Goal: Communication & Community: Participate in discussion

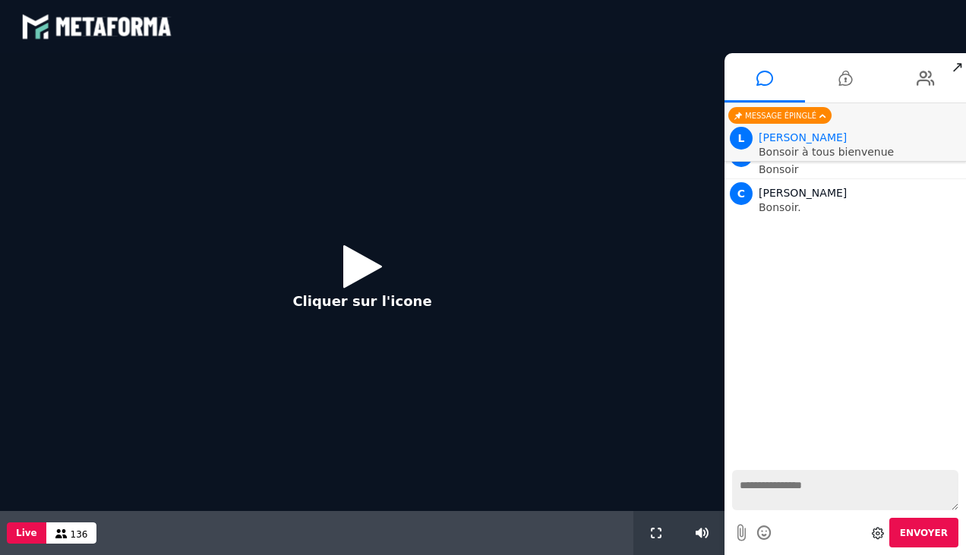
click at [358, 260] on icon at bounding box center [362, 266] width 39 height 49
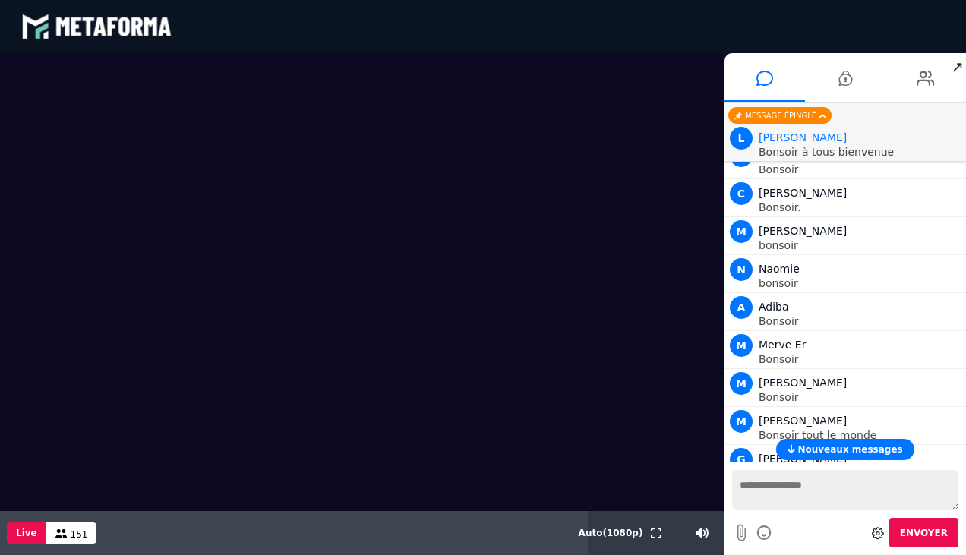
click at [831, 453] on span "Nouveaux messages" at bounding box center [850, 449] width 105 height 11
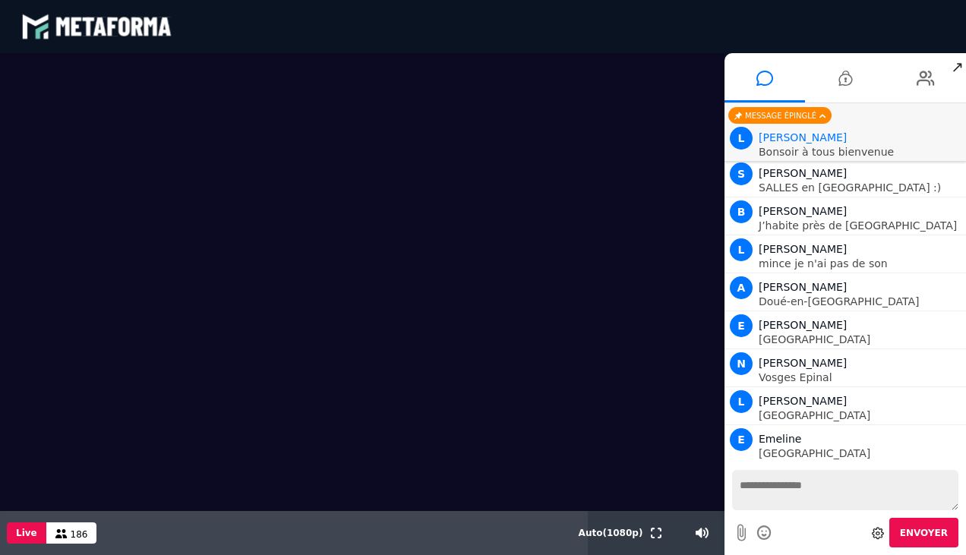
scroll to position [5538, 0]
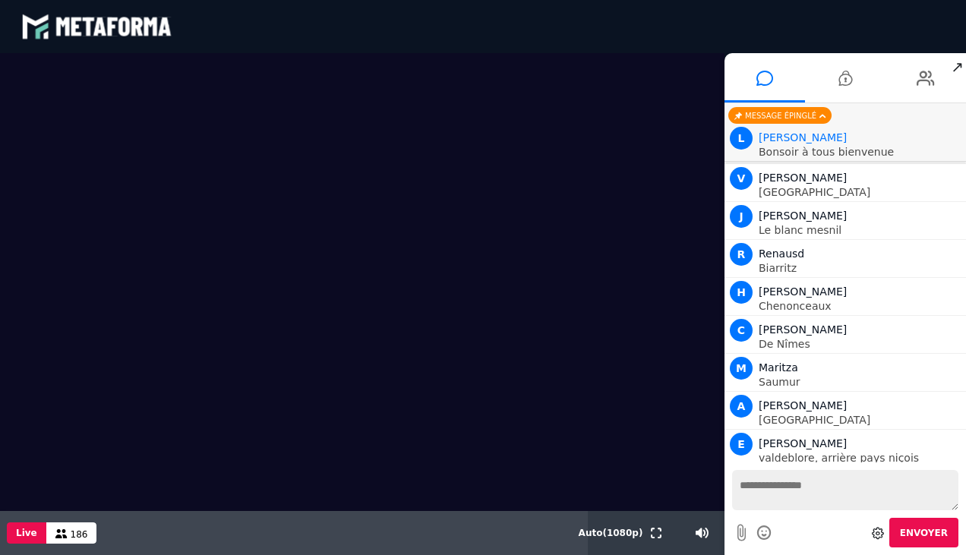
click at [782, 486] on textarea at bounding box center [845, 490] width 226 height 40
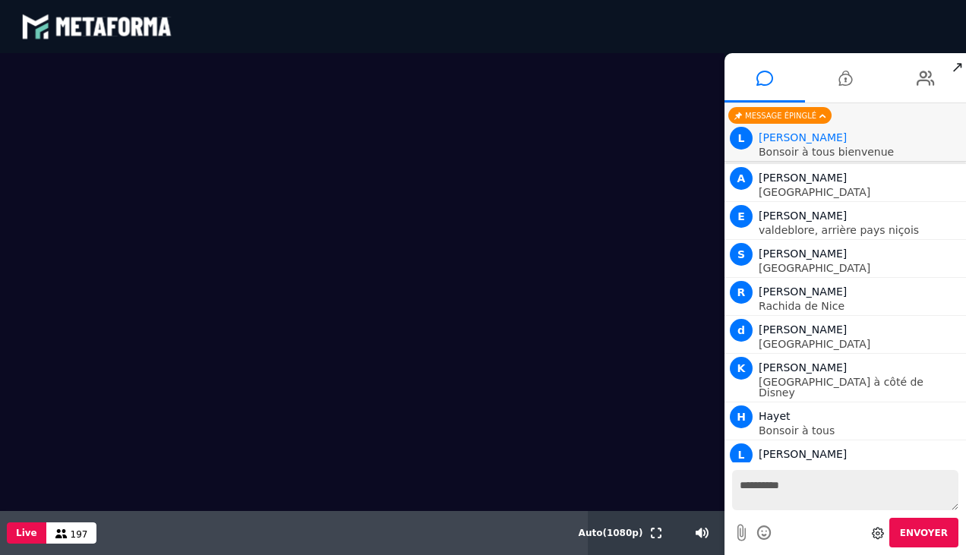
scroll to position [5804, 0]
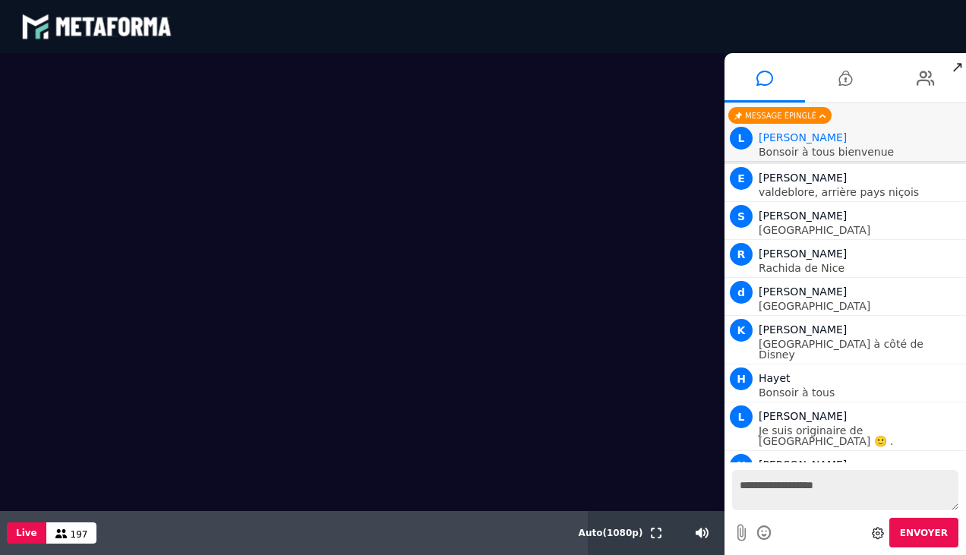
type textarea "**********"
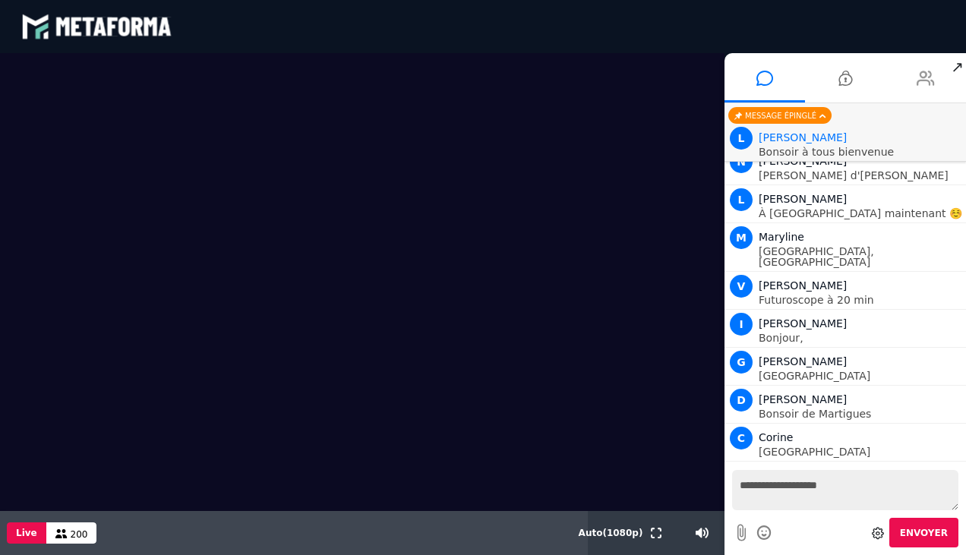
scroll to position [6146, 0]
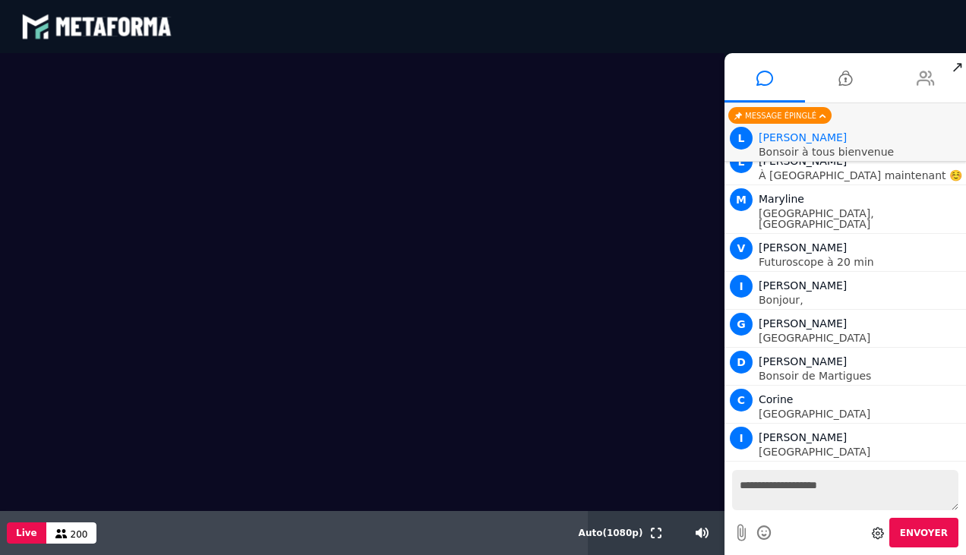
click at [927, 77] on icon at bounding box center [926, 78] width 18 height 38
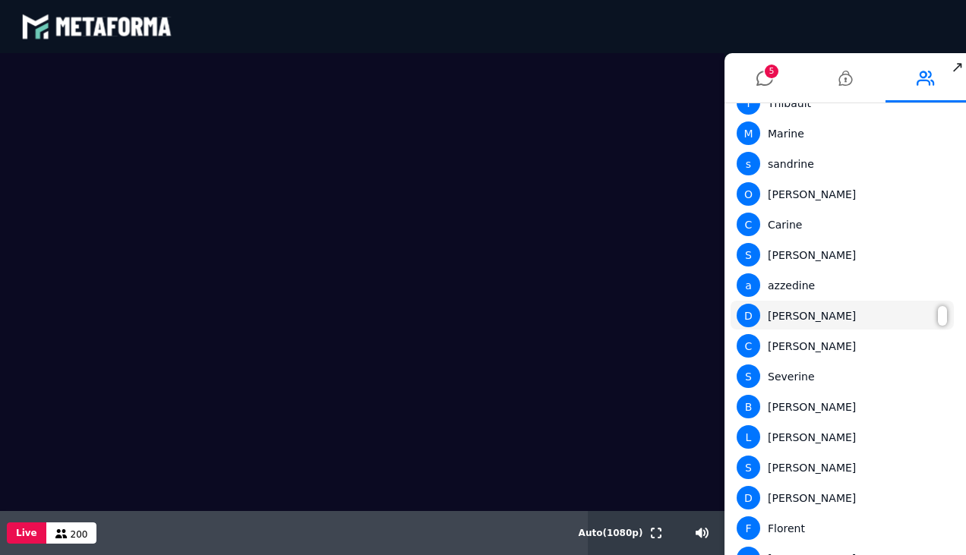
scroll to position [144, 0]
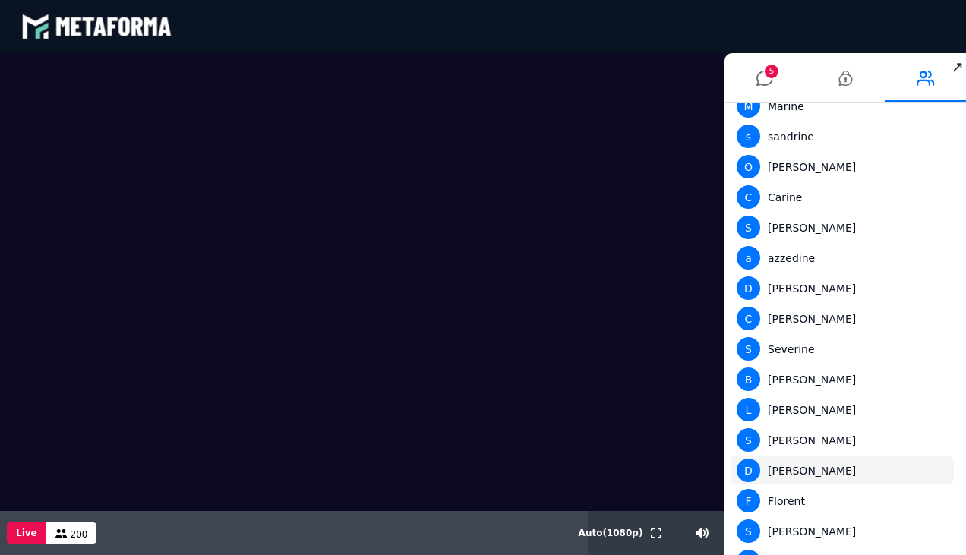
click at [789, 467] on div "D [PERSON_NAME]" at bounding box center [842, 471] width 211 height 24
click at [931, 476] on div "D [PERSON_NAME]" at bounding box center [842, 471] width 211 height 24
click at [759, 77] on icon at bounding box center [765, 78] width 17 height 38
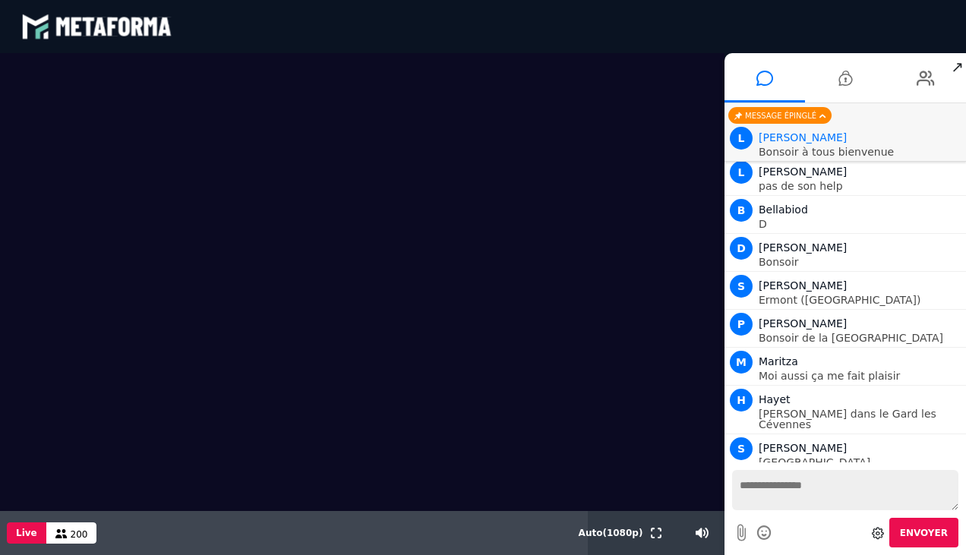
scroll to position [6753, 0]
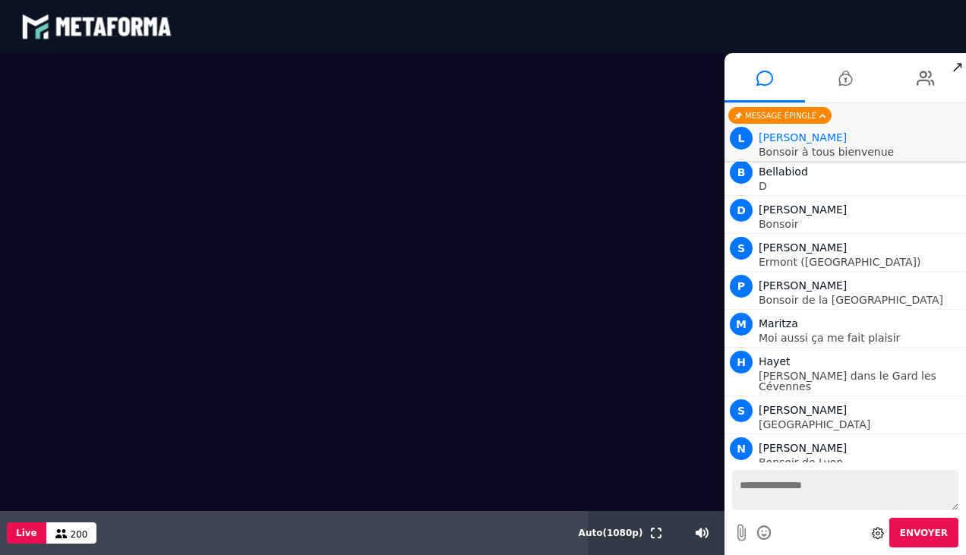
click at [881, 529] on icon at bounding box center [878, 533] width 12 height 12
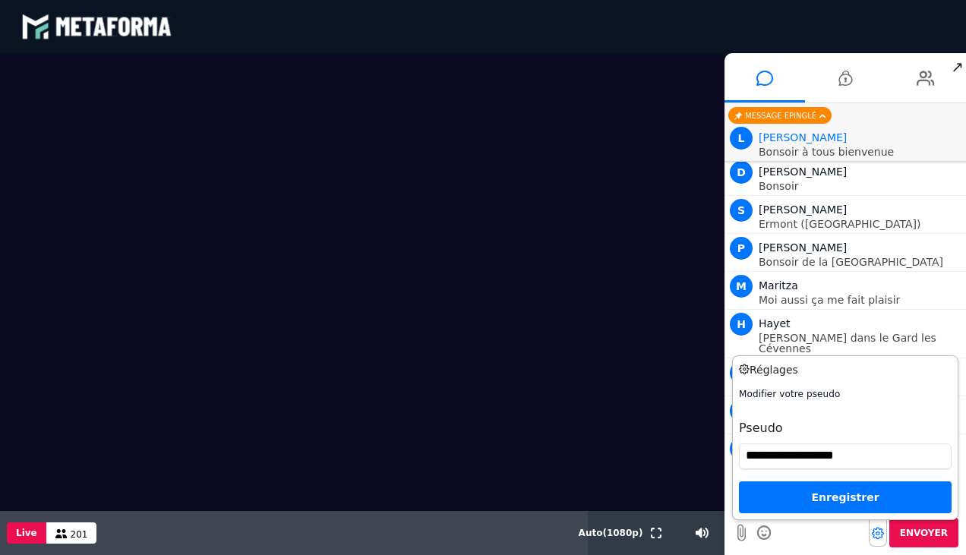
scroll to position [6829, 0]
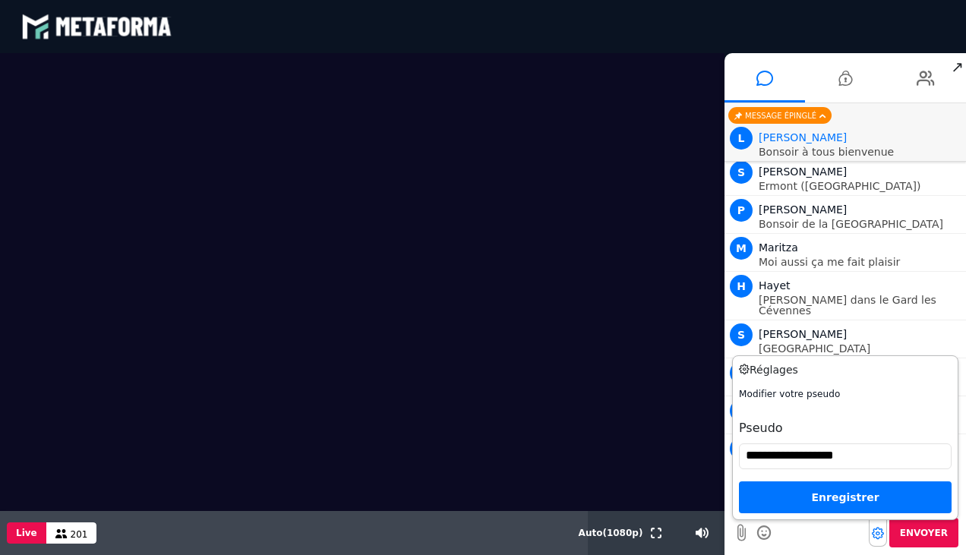
drag, startPoint x: 874, startPoint y: 457, endPoint x: 807, endPoint y: 448, distance: 67.4
click at [807, 448] on input "**********" at bounding box center [845, 457] width 213 height 26
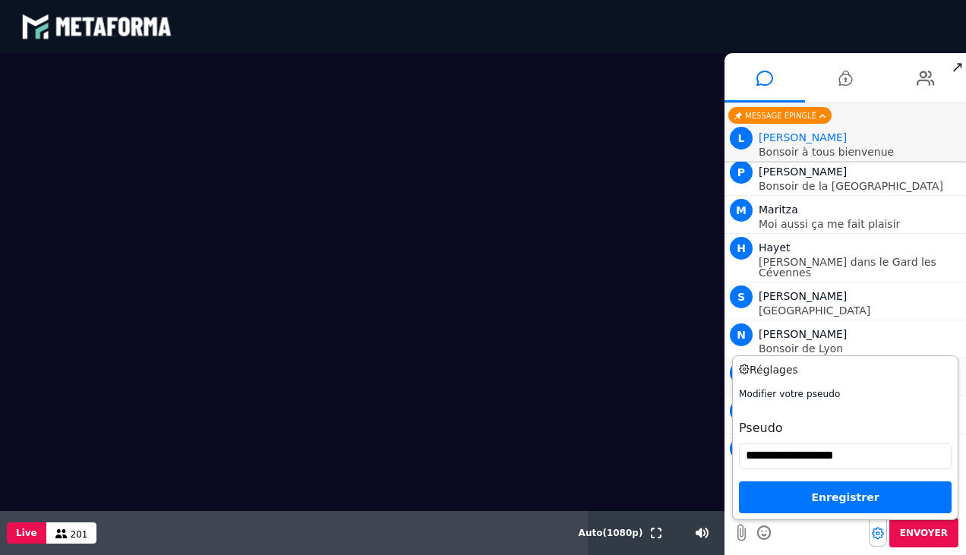
scroll to position [6905, 0]
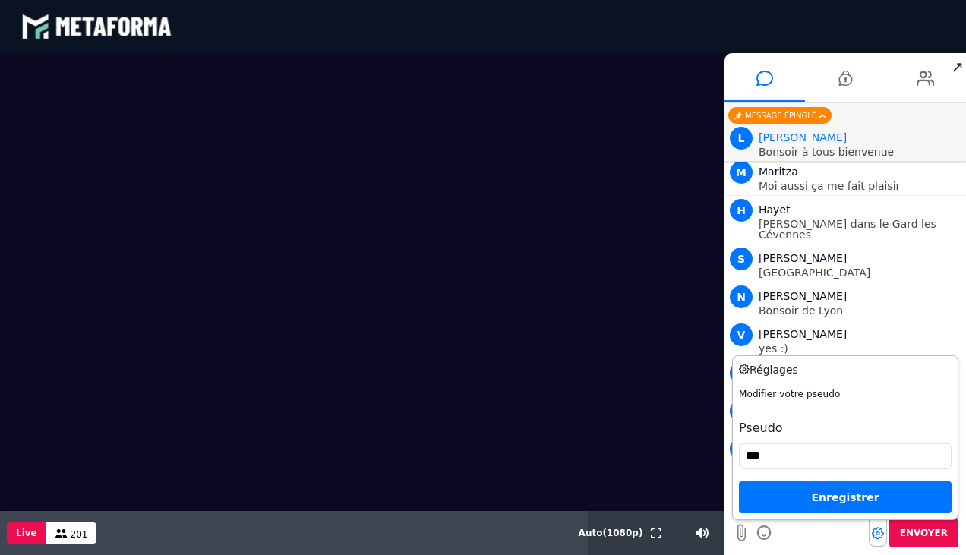
type input "***"
click at [820, 486] on div "Enregistrer" at bounding box center [845, 498] width 213 height 32
click at [822, 495] on div "Enregistrer" at bounding box center [845, 498] width 213 height 32
click at [822, 501] on div "Enregistrer" at bounding box center [845, 498] width 213 height 32
click at [830, 499] on div "Enregistrer" at bounding box center [845, 498] width 213 height 32
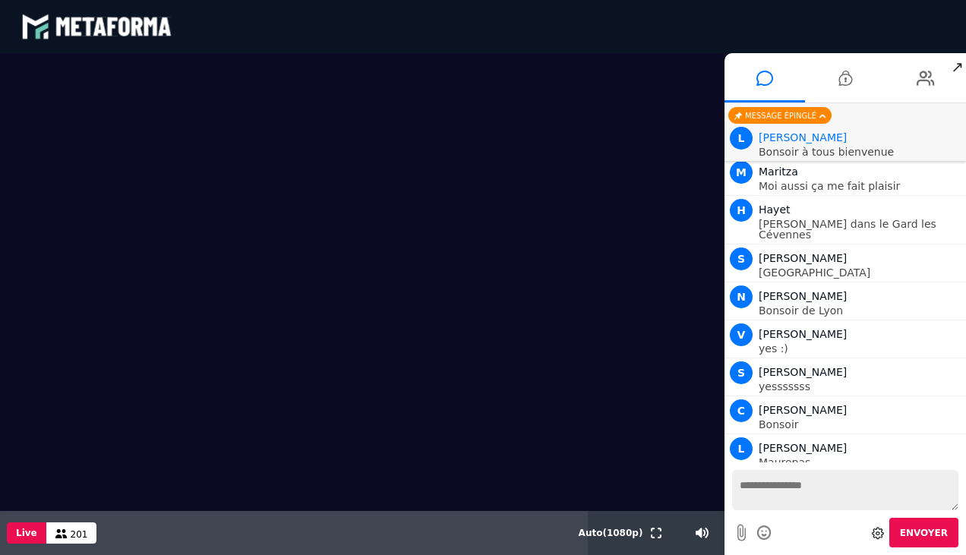
click at [830, 499] on textarea at bounding box center [845, 490] width 226 height 40
click at [796, 482] on textarea at bounding box center [845, 490] width 226 height 40
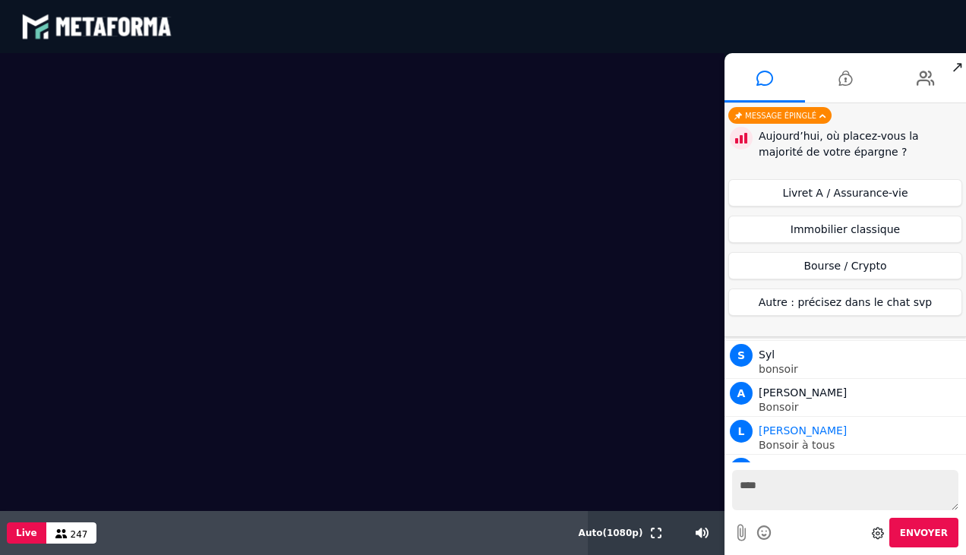
scroll to position [9269, 0]
type textarea "*"
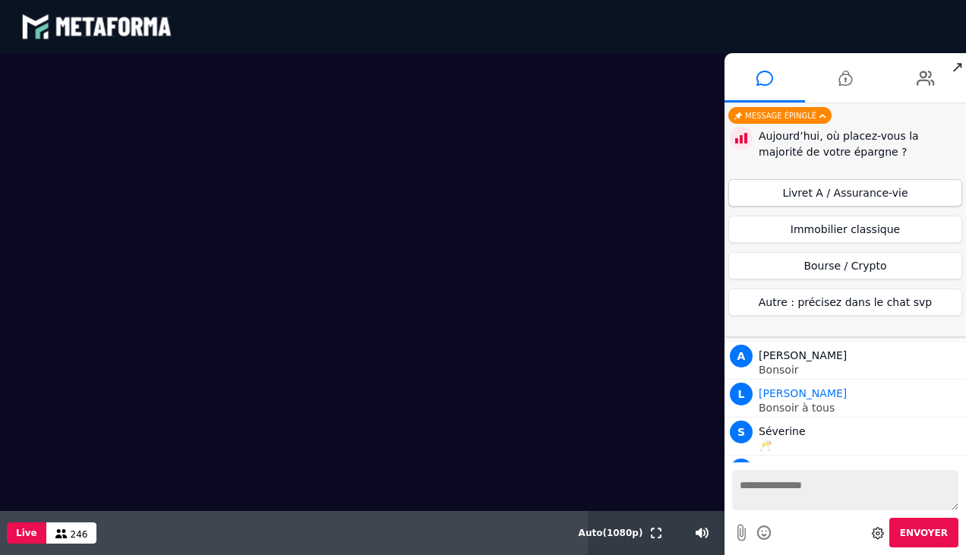
click at [841, 190] on button "Livret A / Assurance-vie" at bounding box center [846, 192] width 234 height 27
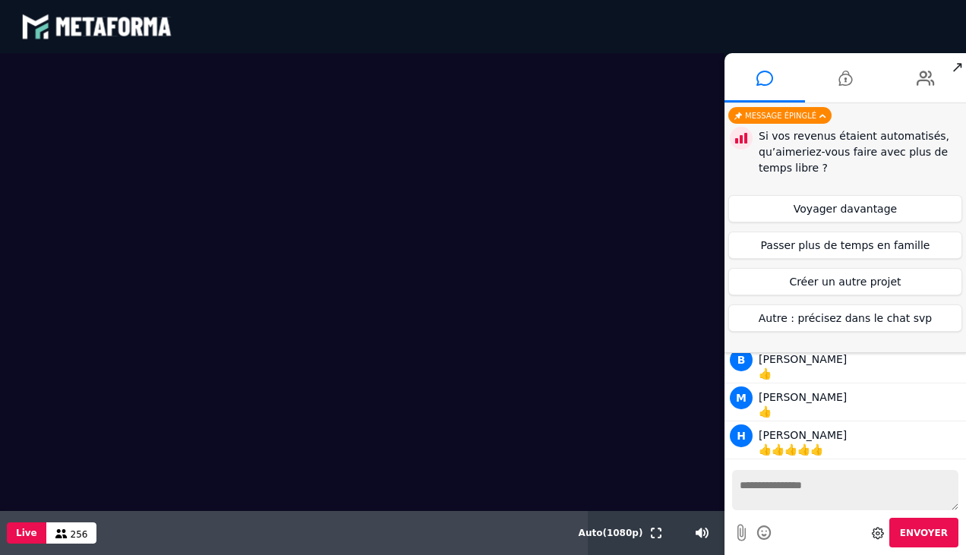
scroll to position [13321, 0]
click at [858, 242] on button "Passer plus de temps en famille" at bounding box center [846, 245] width 234 height 27
click at [856, 245] on button "Passer plus de temps en famille" at bounding box center [846, 245] width 234 height 27
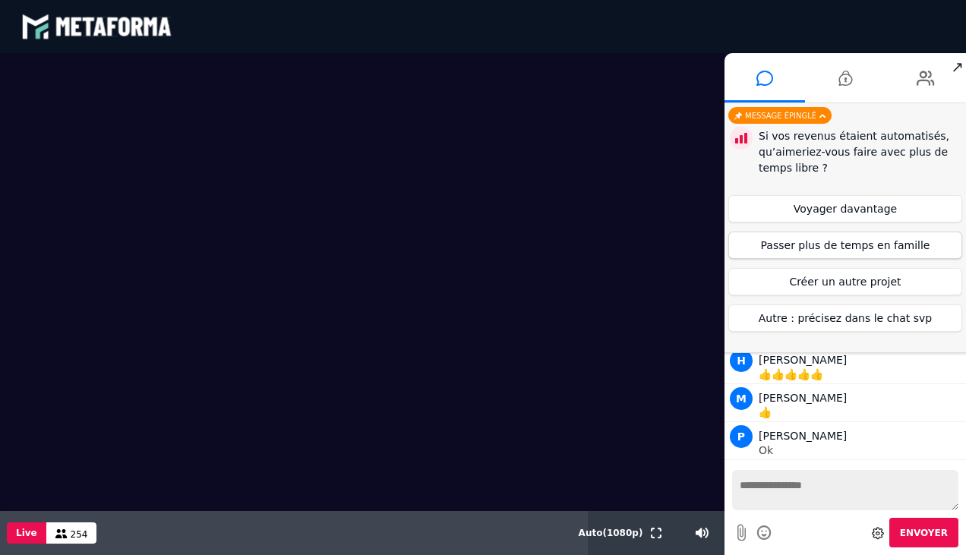
click at [856, 245] on button "Passer plus de temps en famille" at bounding box center [846, 245] width 234 height 27
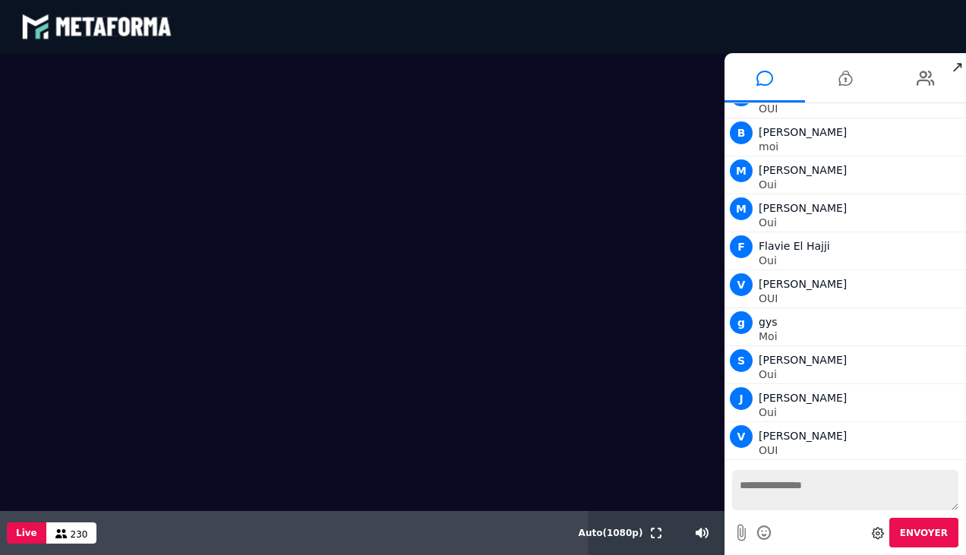
scroll to position [15583, 0]
click at [846, 484] on textarea at bounding box center [845, 490] width 226 height 40
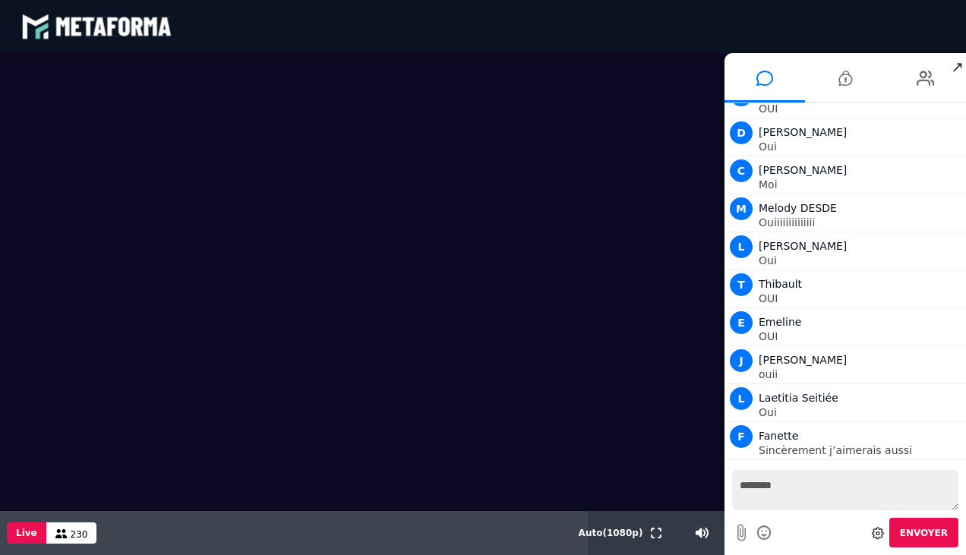
type textarea "********"
click at [927, 537] on span "Envoyer" at bounding box center [924, 533] width 48 height 11
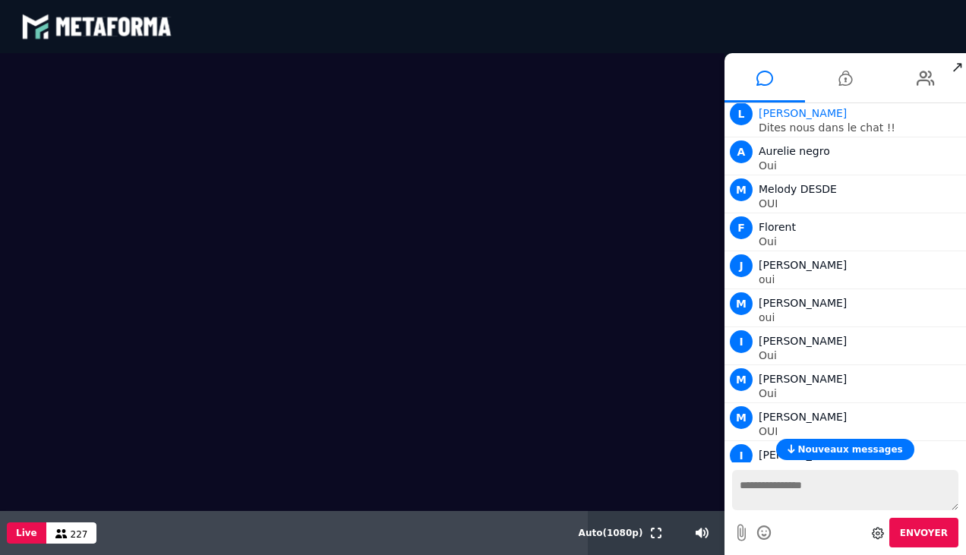
scroll to position [14961, 0]
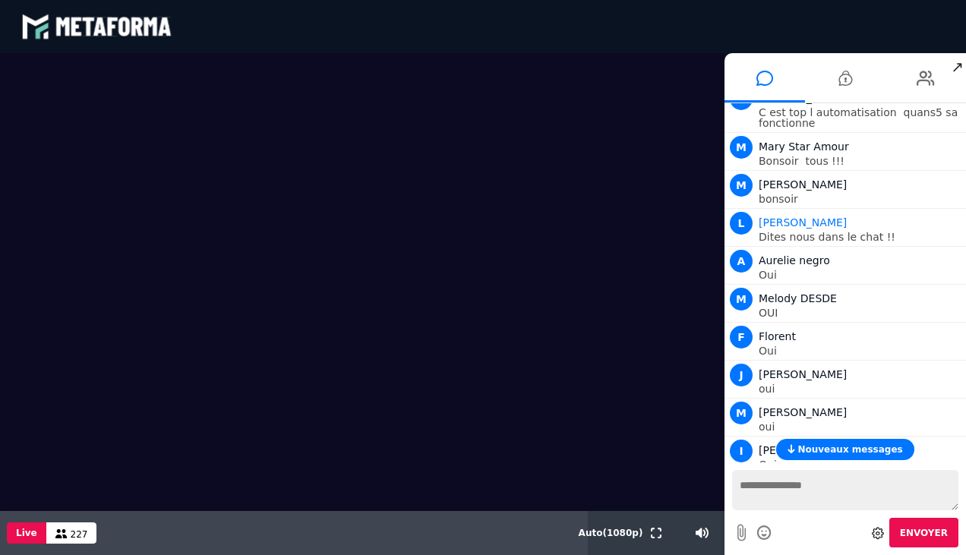
click at [792, 482] on textarea at bounding box center [845, 490] width 226 height 40
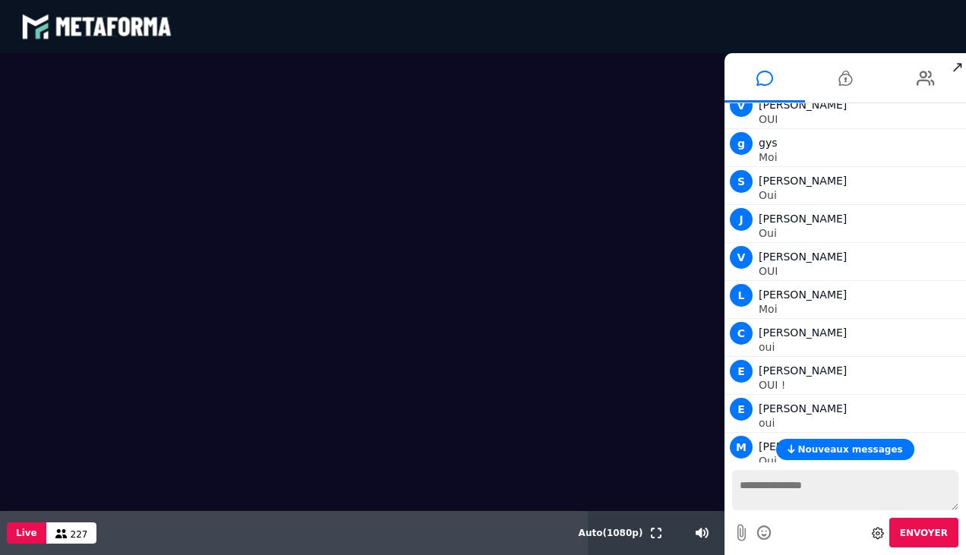
click at [835, 444] on span "Nouveaux messages" at bounding box center [850, 449] width 105 height 11
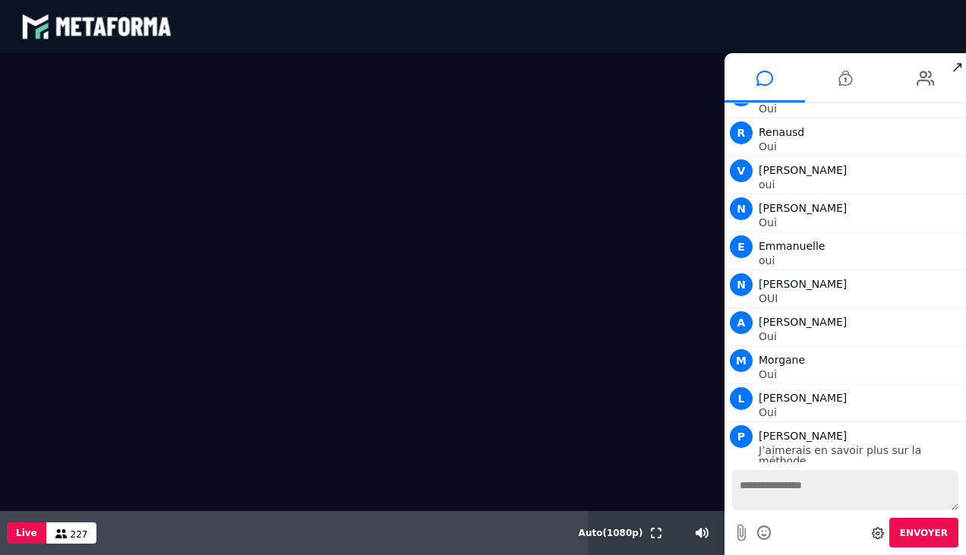
scroll to position [17521, 0]
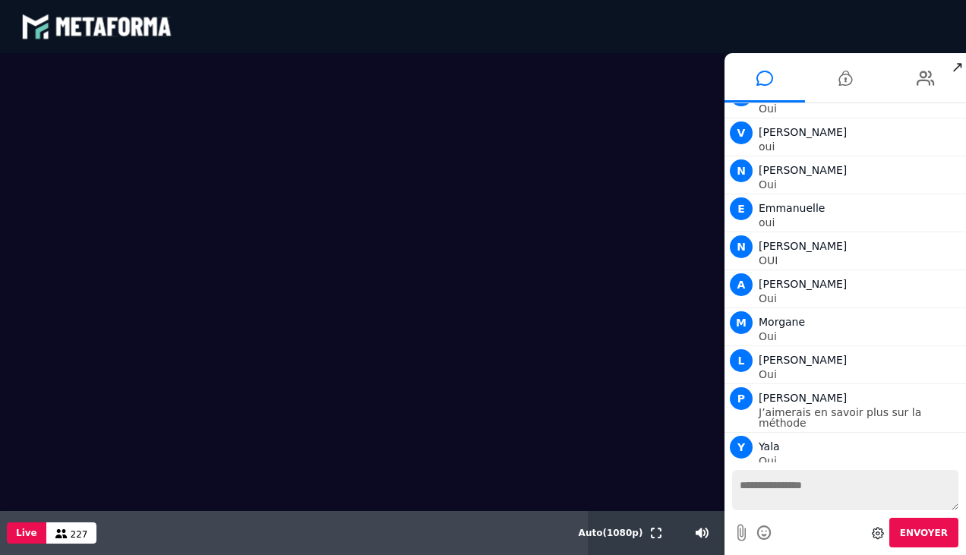
click at [778, 488] on textarea at bounding box center [845, 490] width 226 height 40
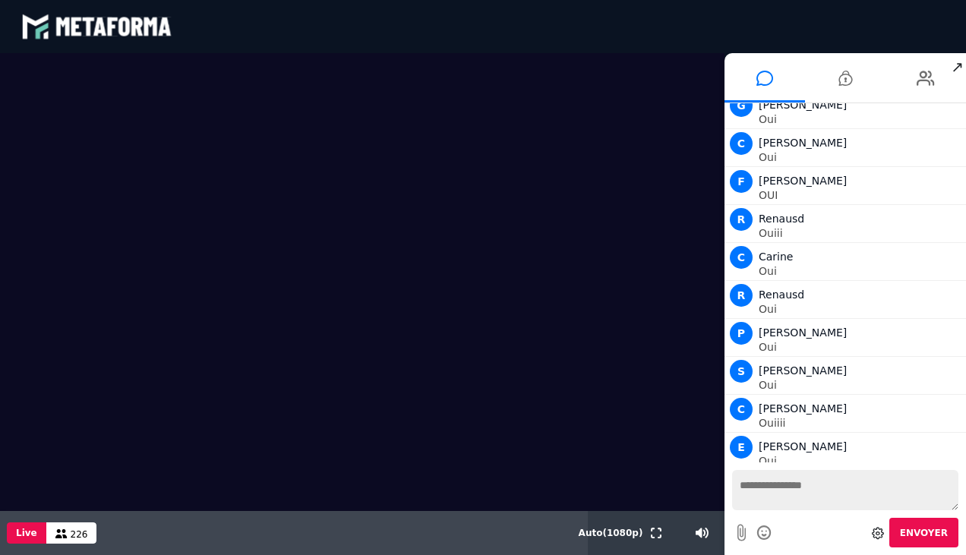
scroll to position [17976, 0]
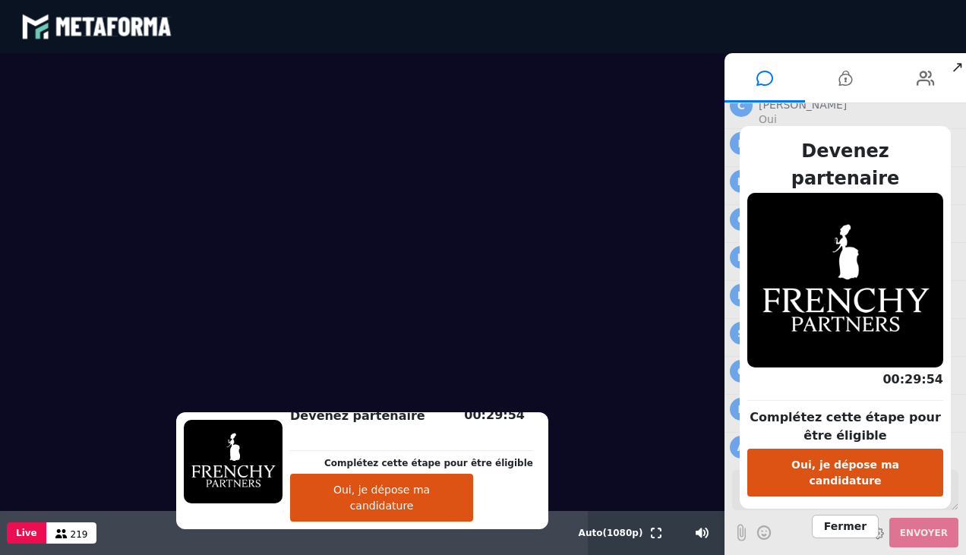
click at [389, 503] on button "Oui, je dépose ma candidature" at bounding box center [381, 498] width 183 height 48
click at [406, 495] on button "Oui, je dépose ma candidature" at bounding box center [381, 498] width 183 height 48
click at [373, 505] on button "Oui, je dépose ma candidature" at bounding box center [381, 498] width 183 height 48
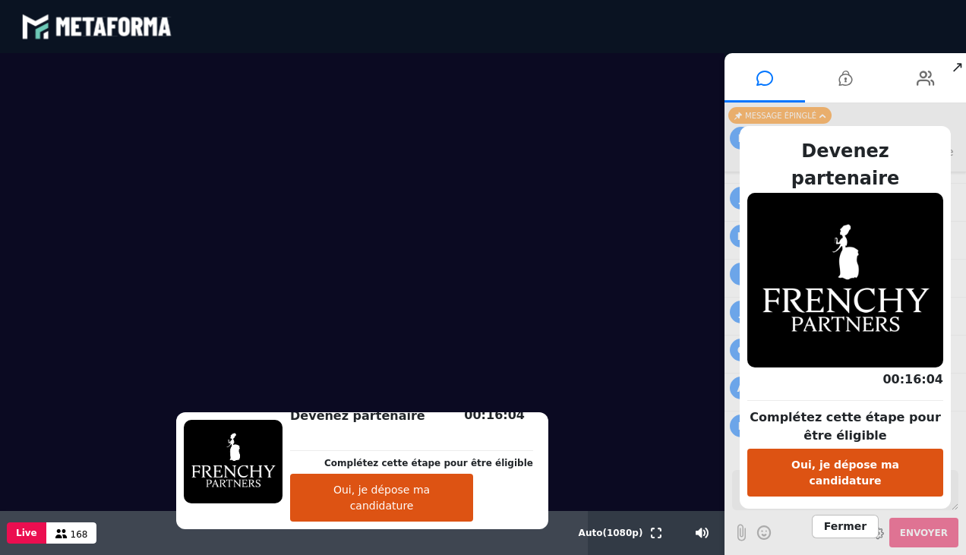
scroll to position [19988, 0]
click at [835, 515] on span "Fermer" at bounding box center [845, 527] width 67 height 24
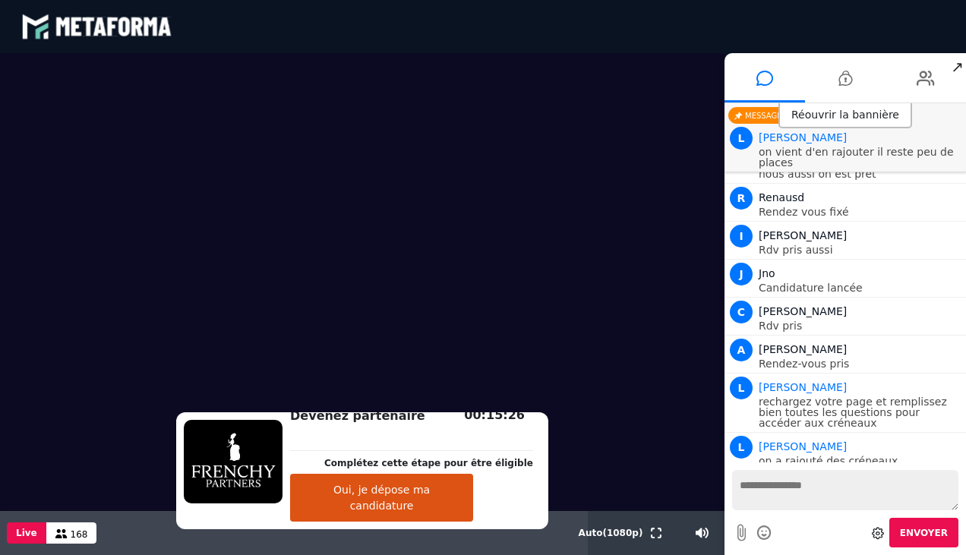
click at [770, 472] on textarea at bounding box center [845, 490] width 226 height 40
type textarea "*"
type textarea "**********"
click at [924, 530] on span "Envoyer" at bounding box center [924, 533] width 48 height 11
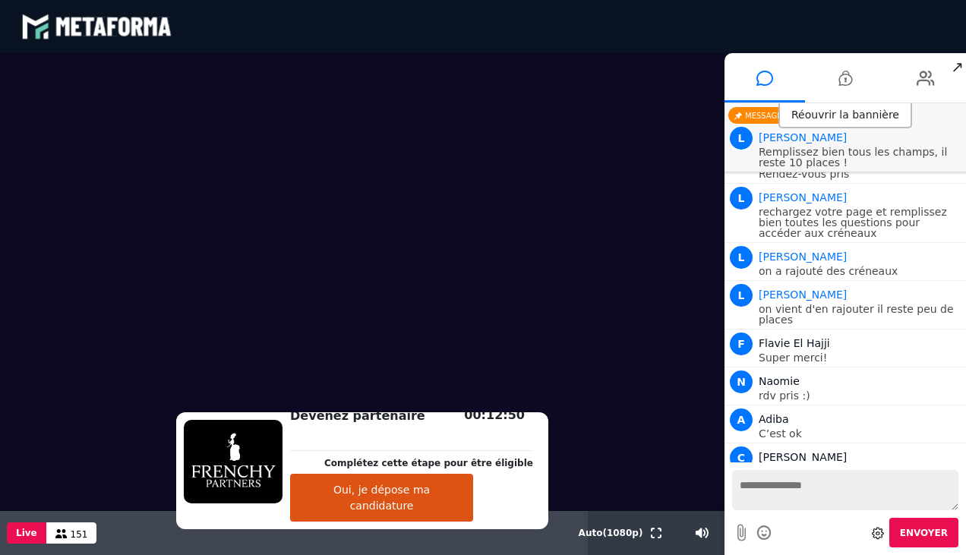
scroll to position [20227, 0]
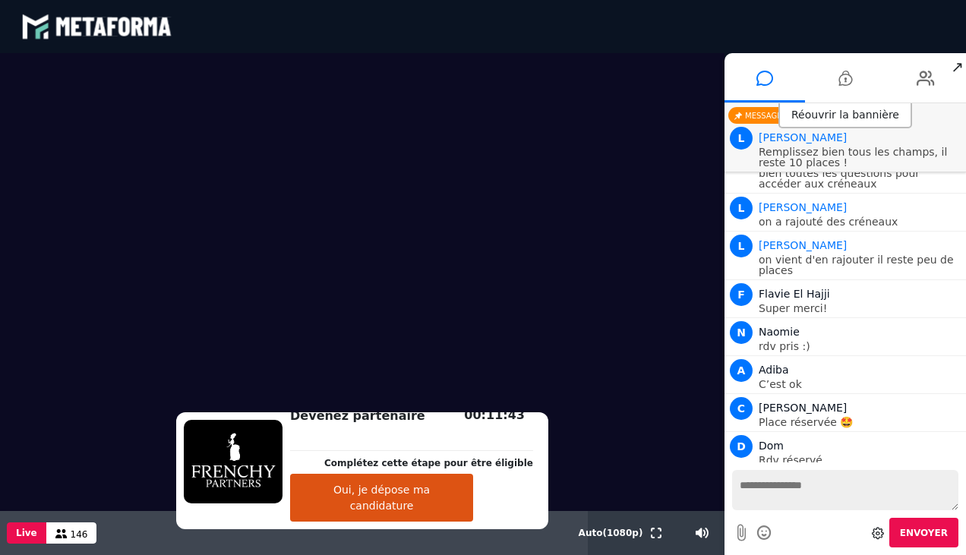
click at [825, 119] on div "Réouvrir la bannière" at bounding box center [846, 115] width 134 height 25
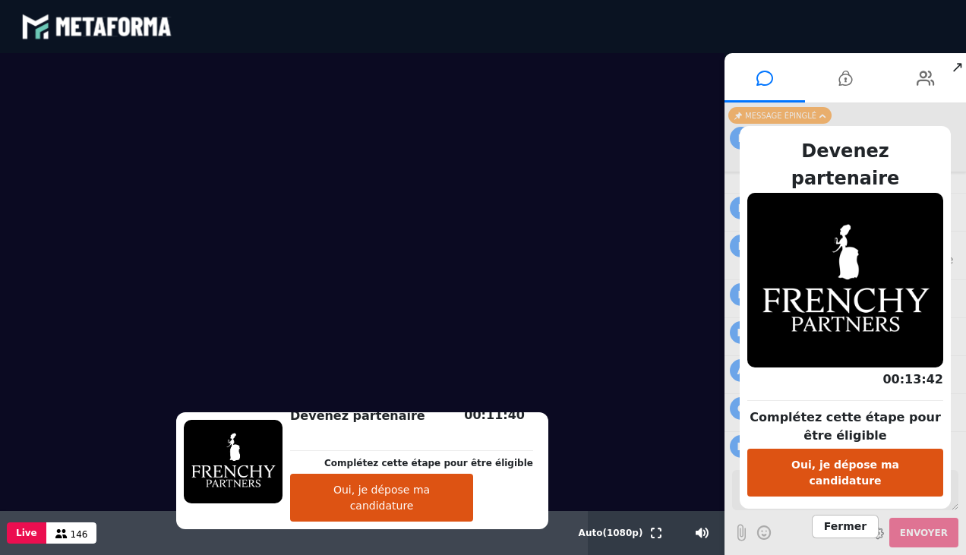
click at [845, 515] on span "Fermer" at bounding box center [845, 527] width 67 height 24
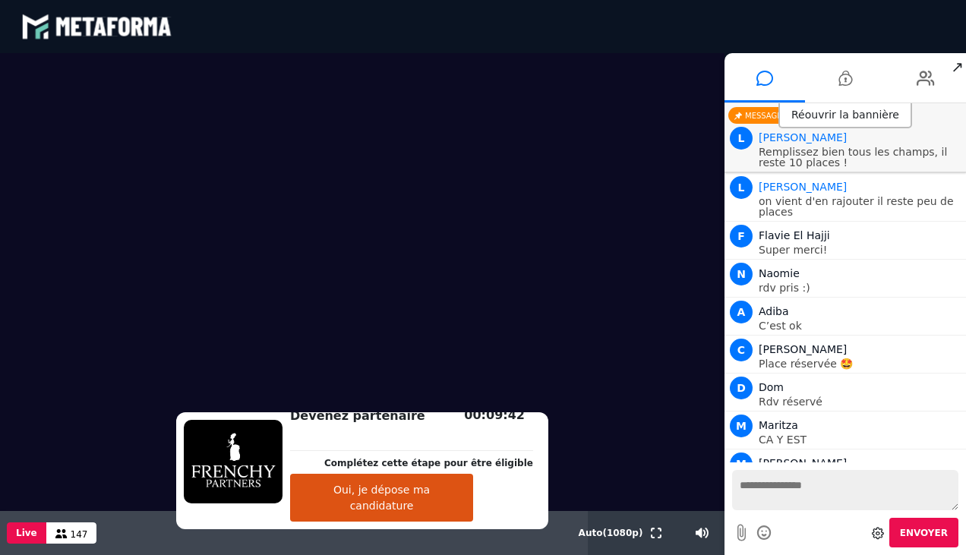
scroll to position [20324, 0]
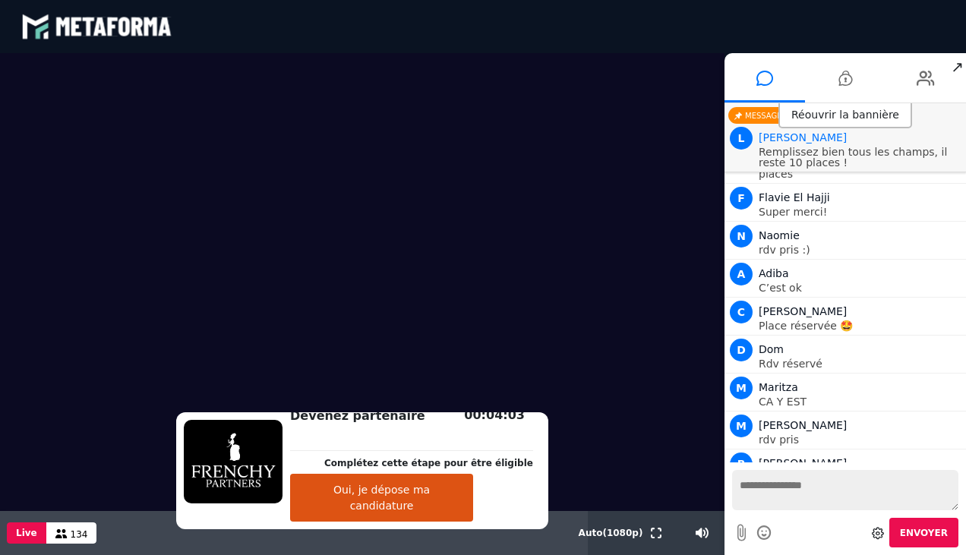
click at [870, 526] on div "L [PERSON_NAME] vous devez cliquer une fois avoir tout remplit sur continuer en…" at bounding box center [846, 553] width 234 height 55
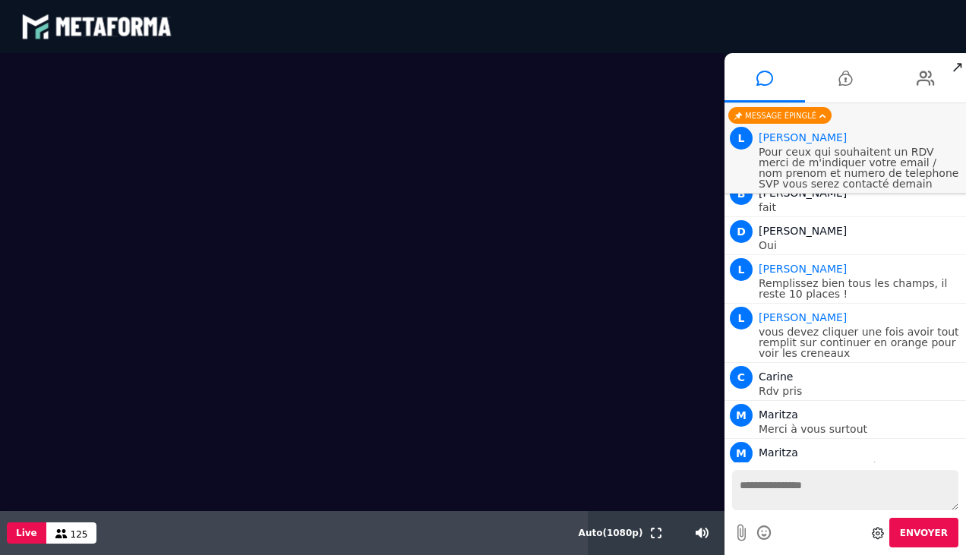
scroll to position [20574, 0]
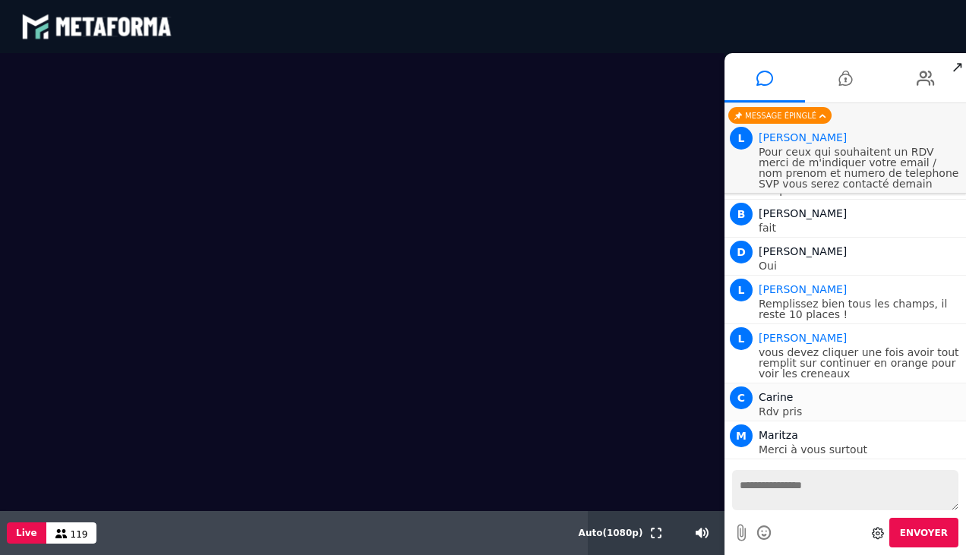
click at [817, 388] on div "C Carine" at bounding box center [861, 397] width 204 height 18
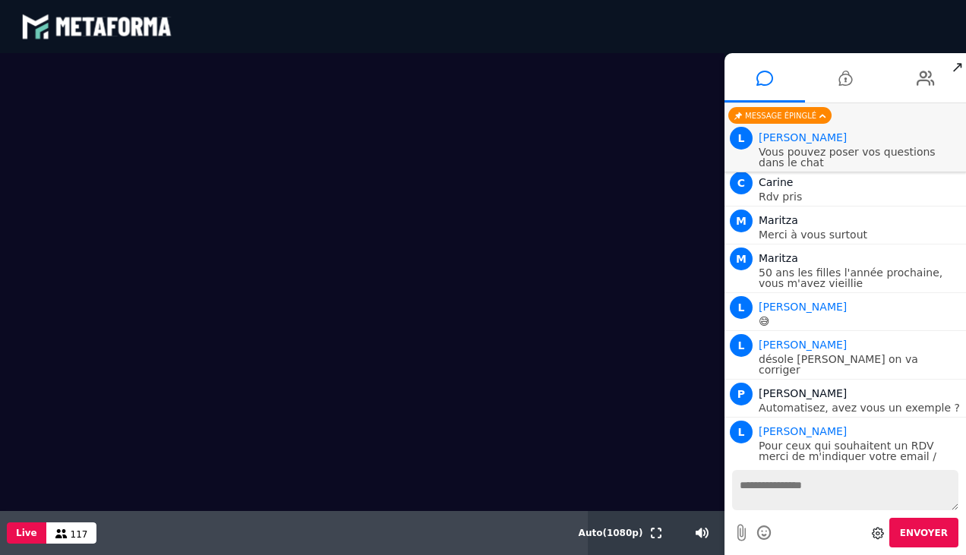
scroll to position [20848, 0]
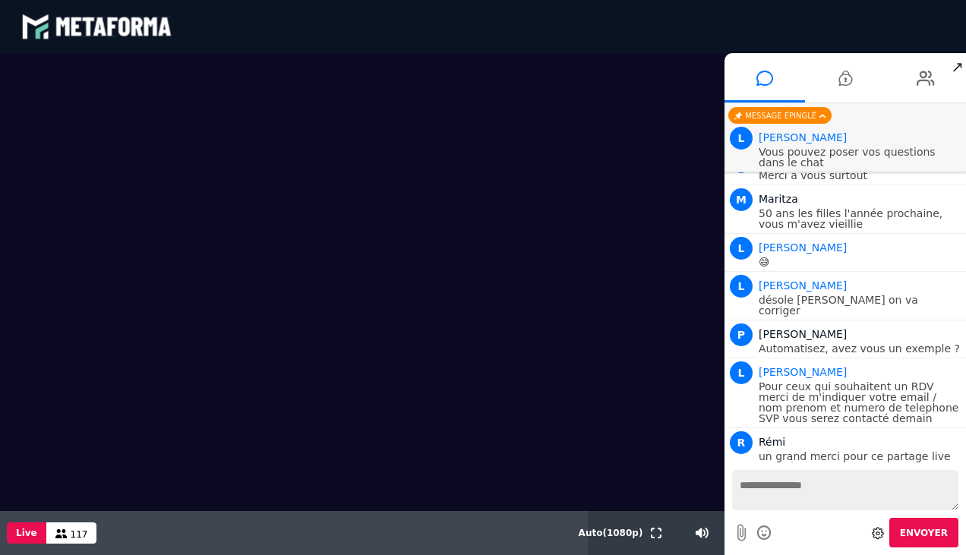
click at [797, 492] on textarea at bounding box center [845, 490] width 226 height 40
type textarea "**********"
click at [910, 531] on span "Envoyer" at bounding box center [924, 533] width 48 height 11
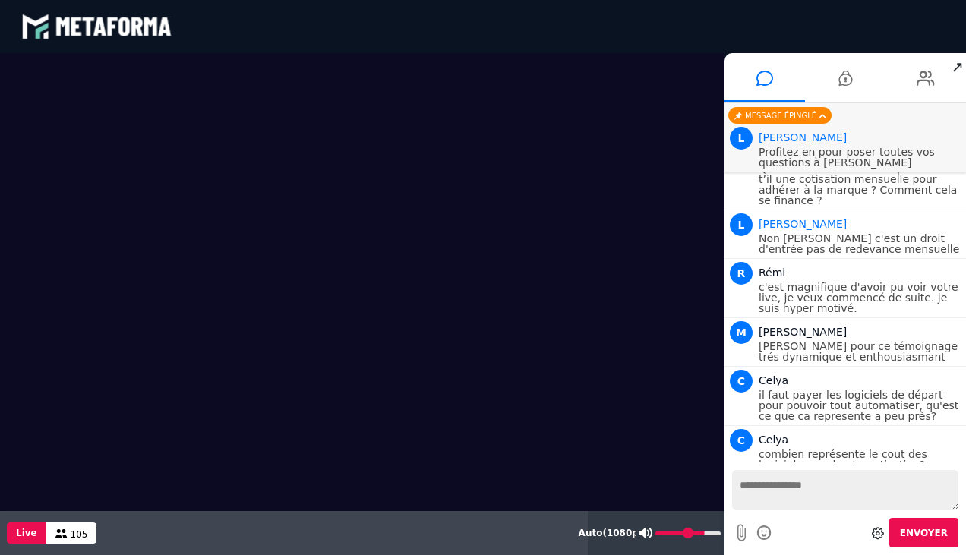
scroll to position [22319, 0]
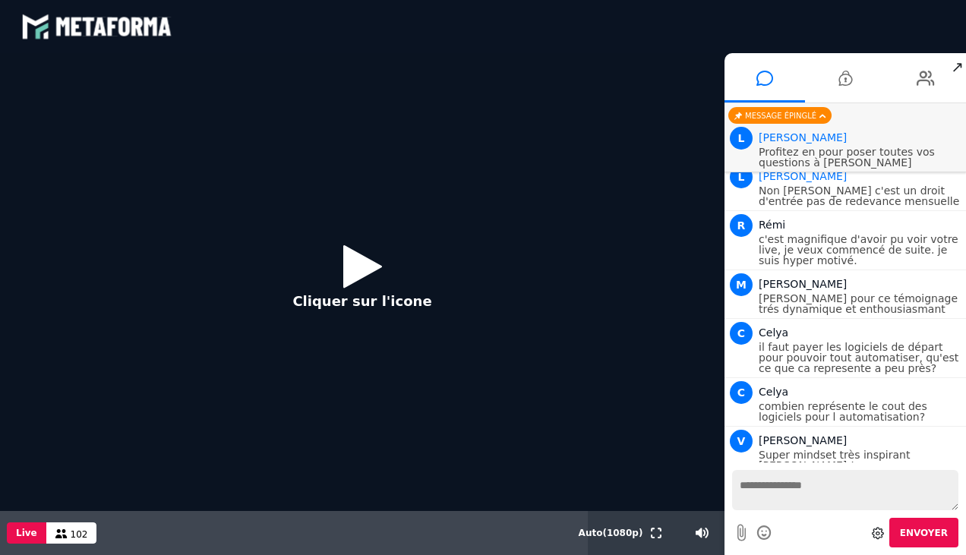
drag, startPoint x: 696, startPoint y: 523, endPoint x: 343, endPoint y: 256, distance: 442.0
click at [343, 256] on button "Cliquer sur l'icone" at bounding box center [361, 282] width 169 height 98
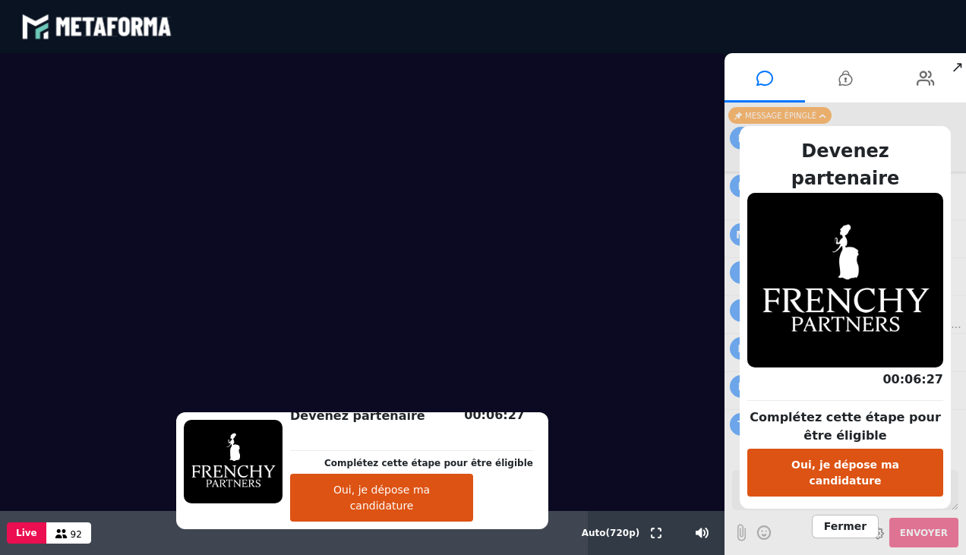
scroll to position [22834, 0]
click at [838, 515] on span "Fermer" at bounding box center [845, 527] width 67 height 24
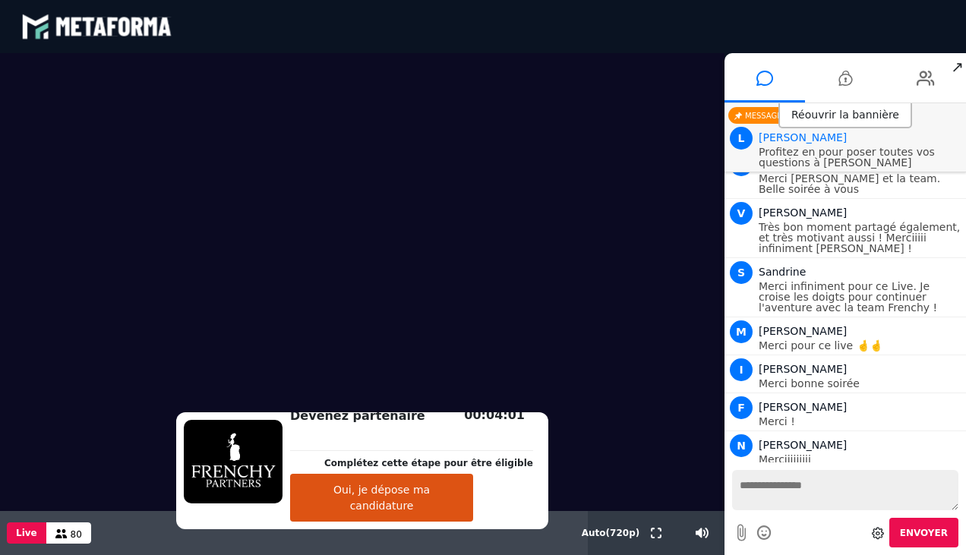
scroll to position [23440, 0]
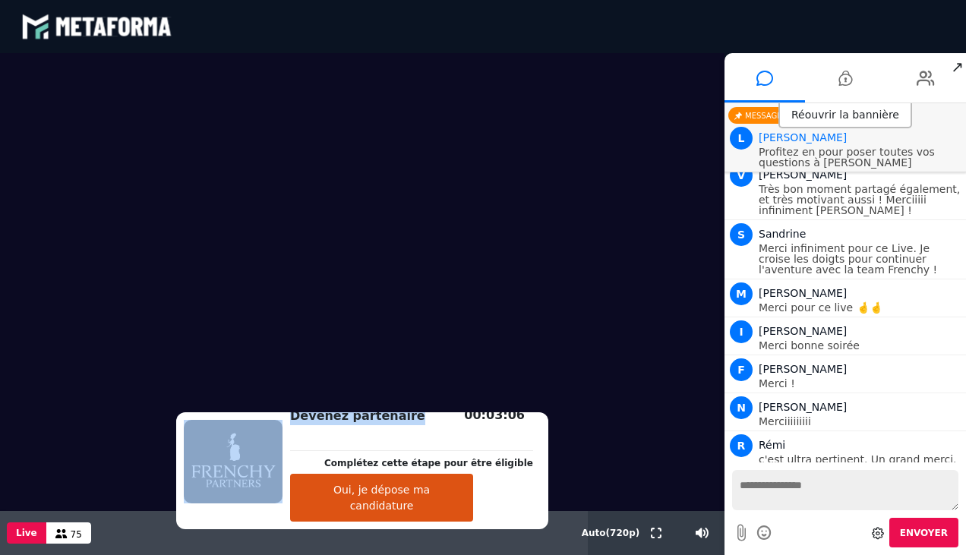
drag, startPoint x: 439, startPoint y: 432, endPoint x: 543, endPoint y: 273, distance: 189.8
click at [543, 273] on div "Devenez partenaire Complétez cette étape pour être éligible Oui, je dépose ma c…" at bounding box center [362, 304] width 725 height 502
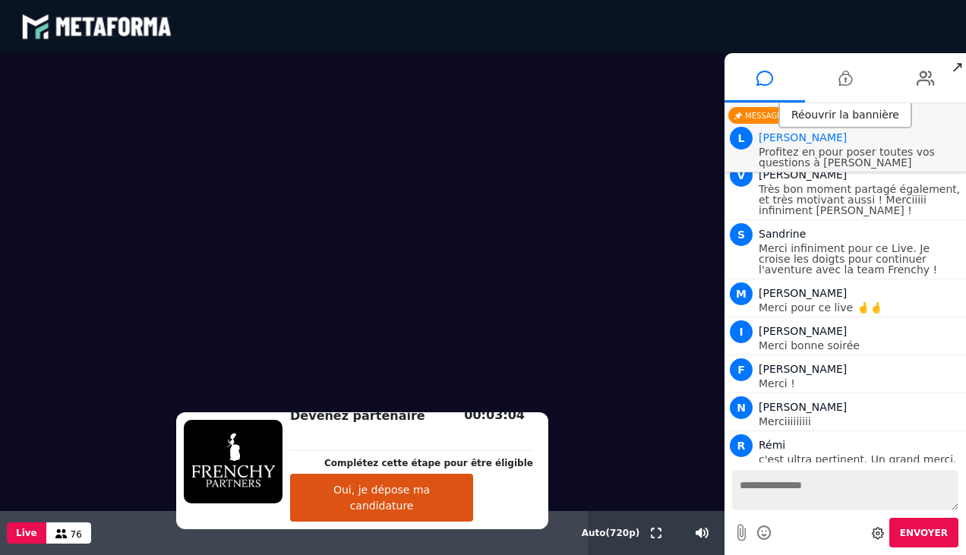
click at [498, 441] on div "Devenez partenaire Complétez cette étape pour être éligible Oui, je dépose ma c…" at bounding box center [412, 471] width 258 height 102
click at [434, 224] on video at bounding box center [362, 282] width 725 height 458
click at [567, 333] on video at bounding box center [362, 282] width 725 height 458
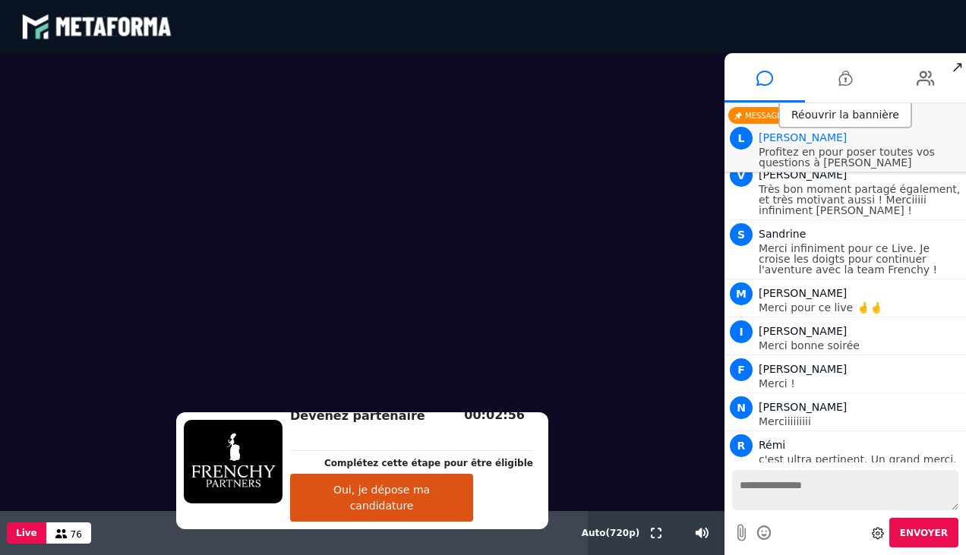
click at [567, 333] on video at bounding box center [362, 282] width 725 height 458
click at [162, 141] on video at bounding box center [362, 282] width 725 height 458
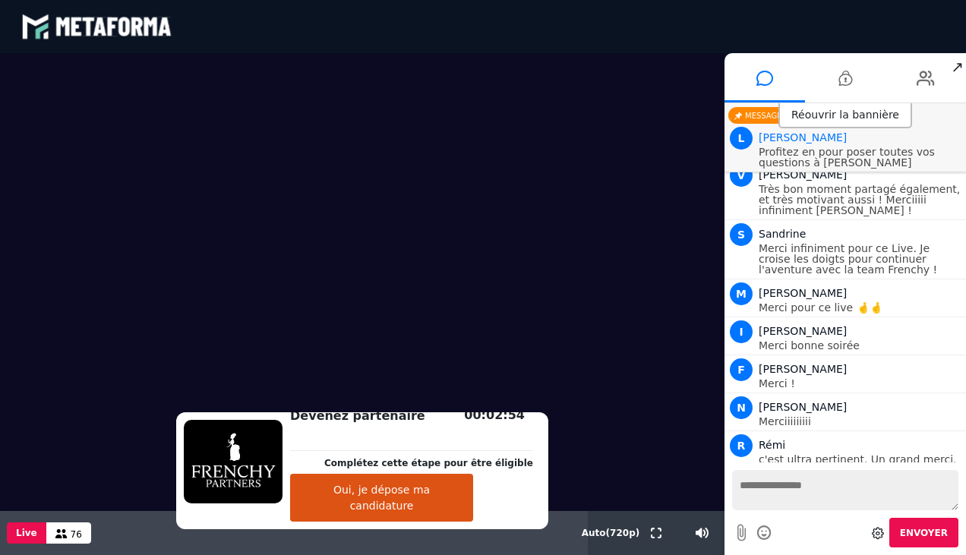
click at [310, 139] on video at bounding box center [362, 282] width 725 height 458
click at [450, 84] on video at bounding box center [362, 282] width 725 height 458
click at [87, 226] on video at bounding box center [362, 282] width 725 height 458
click at [419, 111] on video at bounding box center [362, 282] width 725 height 458
click at [678, 124] on video at bounding box center [362, 282] width 725 height 458
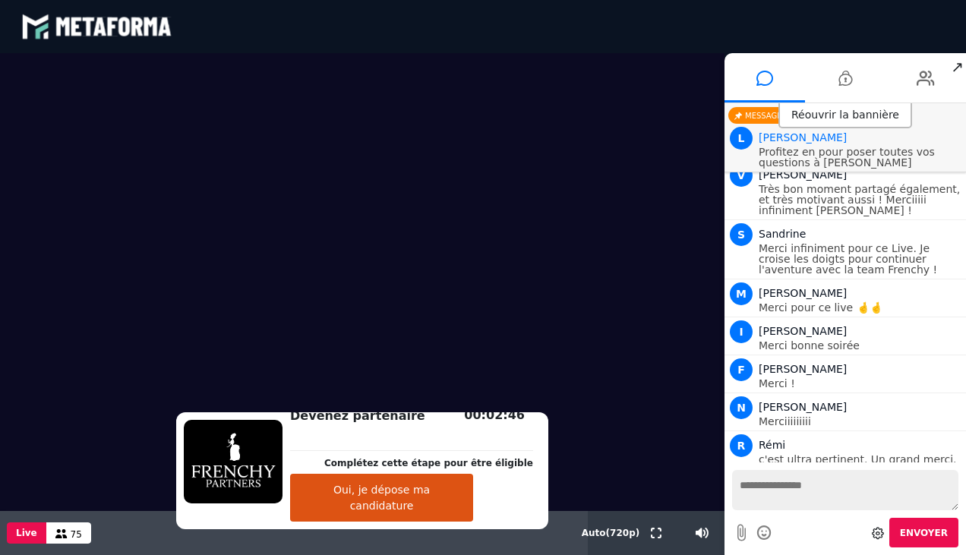
click at [553, 413] on video at bounding box center [362, 282] width 725 height 458
click at [523, 466] on div "Devenez partenaire Complétez cette étape pour être éligible Oui, je dépose ma c…" at bounding box center [412, 471] width 258 height 102
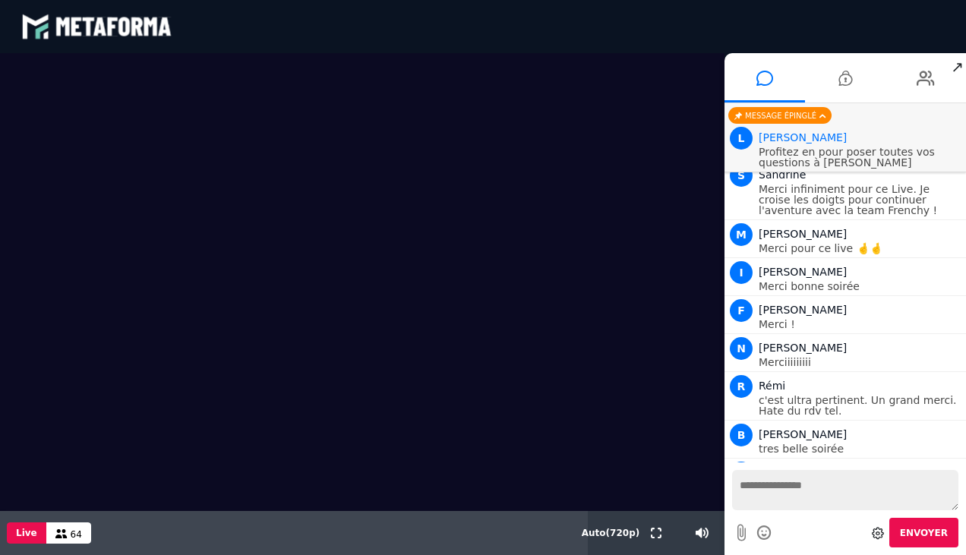
click at [314, 339] on video at bounding box center [362, 282] width 725 height 458
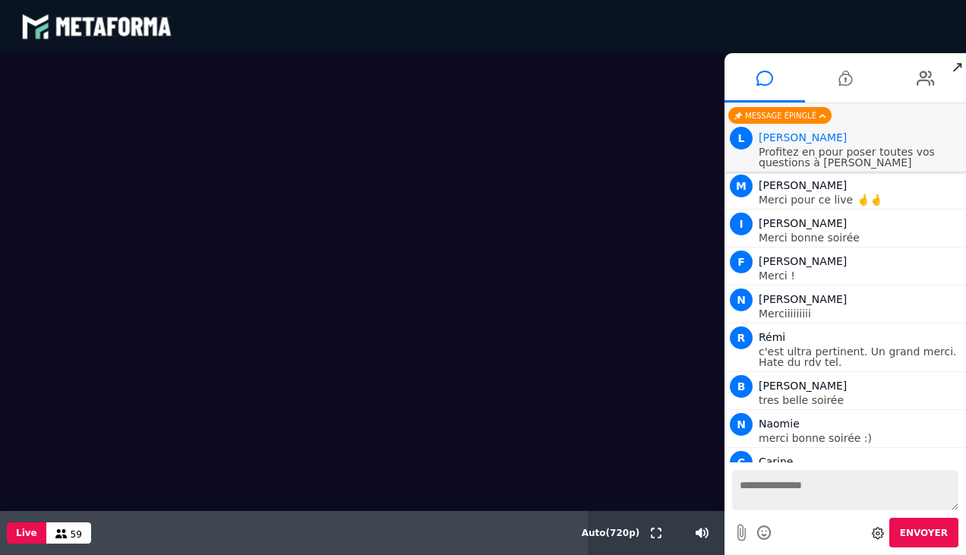
scroll to position [23607, 0]
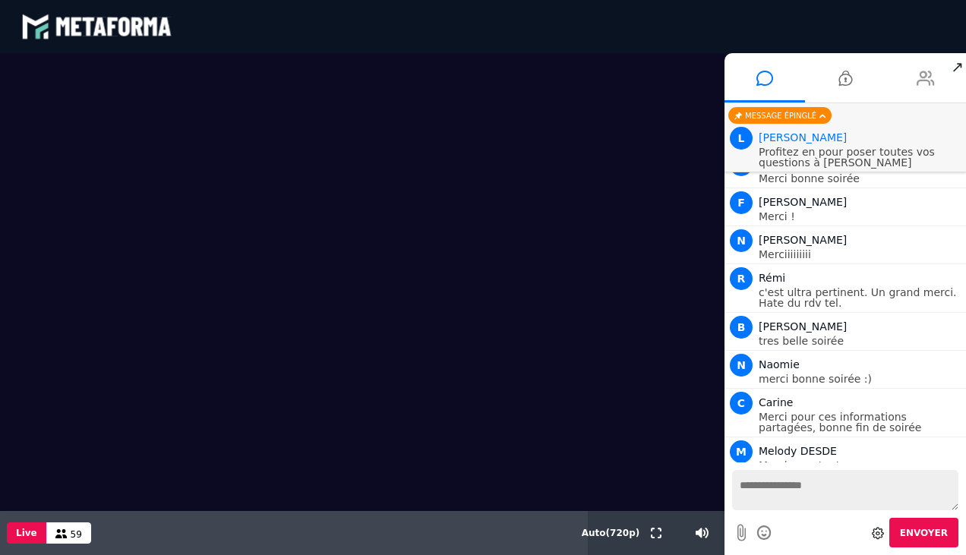
click at [923, 81] on icon at bounding box center [926, 78] width 18 height 38
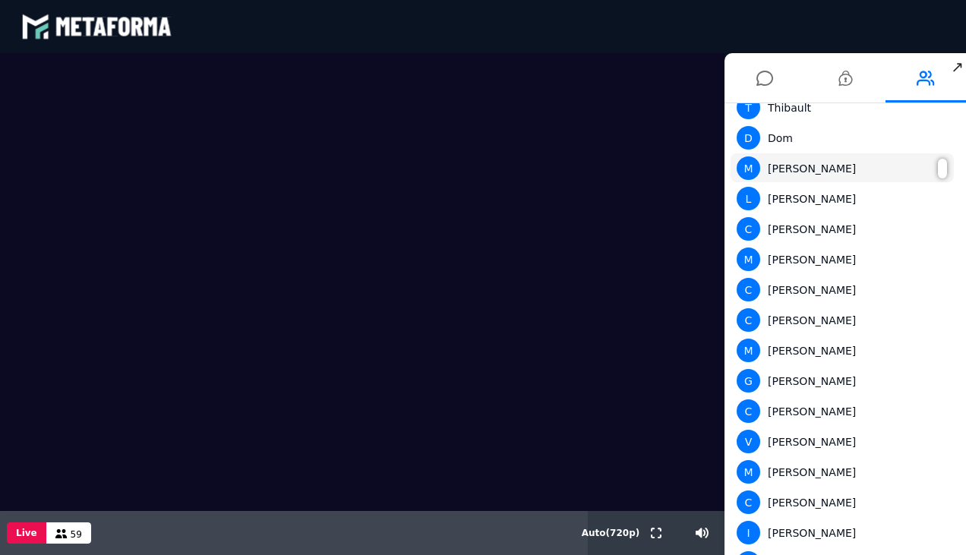
scroll to position [77, 0]
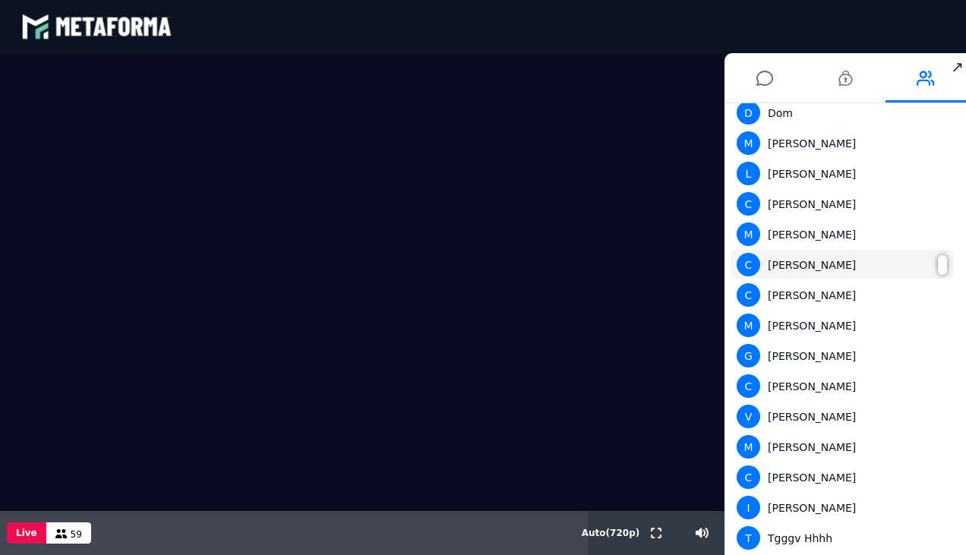
click at [909, 262] on div "C [PERSON_NAME]" at bounding box center [842, 265] width 211 height 24
click at [799, 261] on div "C [PERSON_NAME]" at bounding box center [842, 265] width 211 height 24
click at [845, 257] on div "C [PERSON_NAME]" at bounding box center [842, 265] width 211 height 24
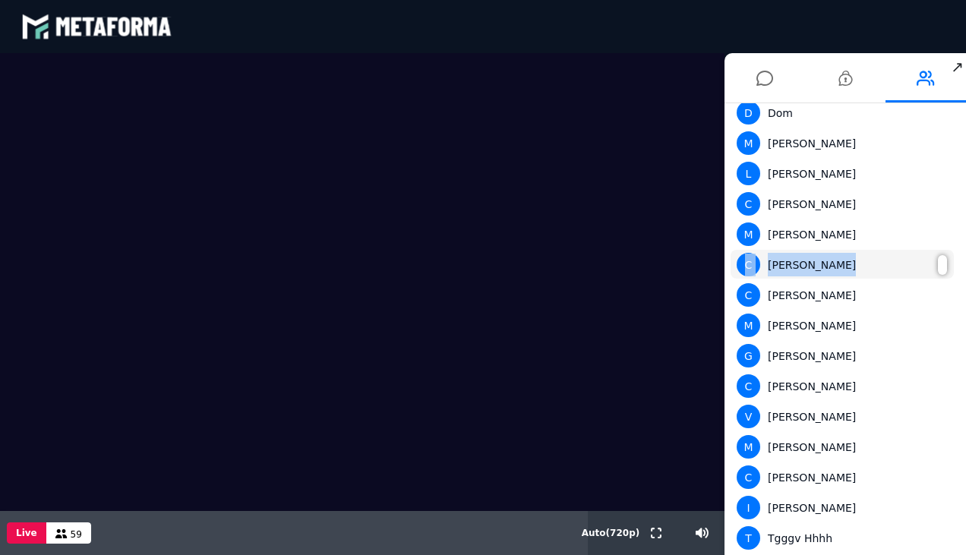
scroll to position [96, 0]
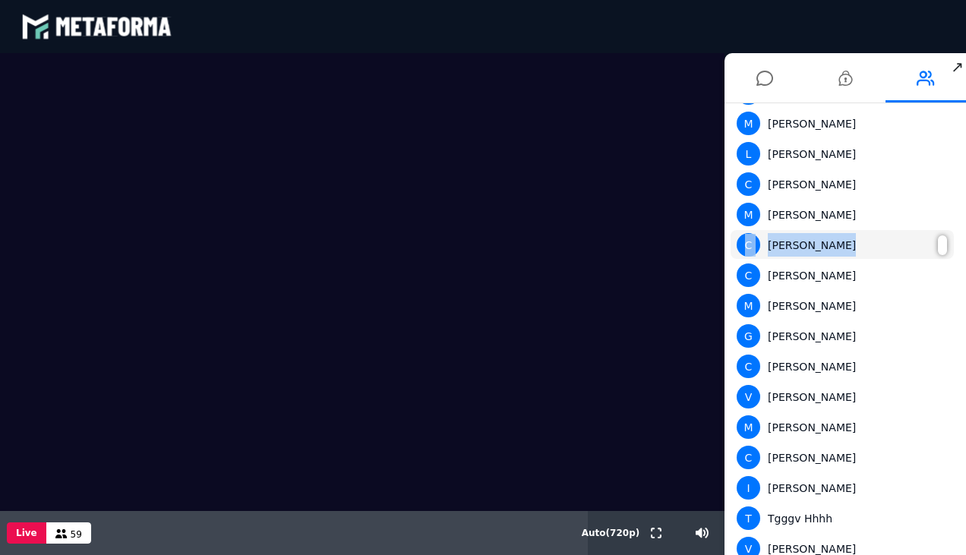
click at [880, 251] on div "C [PERSON_NAME]" at bounding box center [842, 245] width 211 height 24
click at [878, 256] on div "C [PERSON_NAME]" at bounding box center [842, 245] width 211 height 24
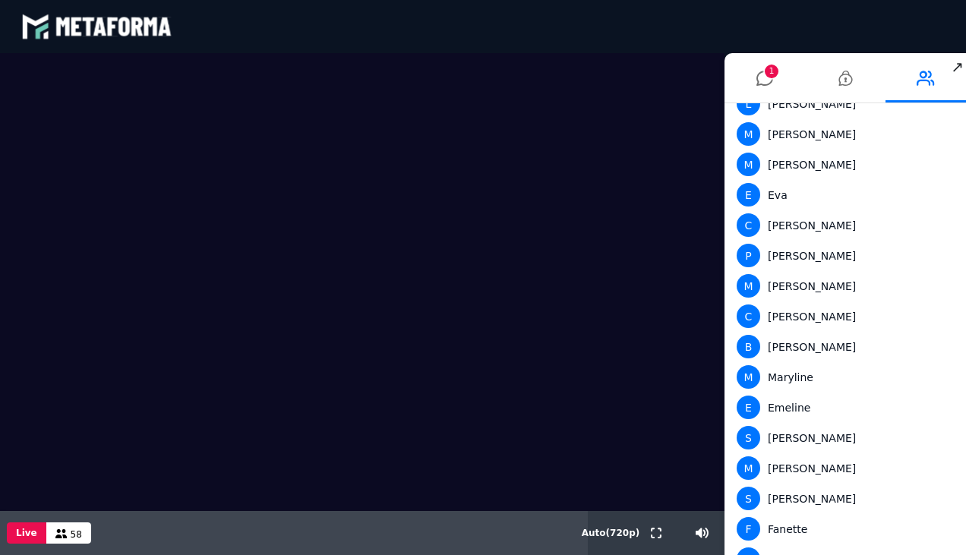
scroll to position [0, 0]
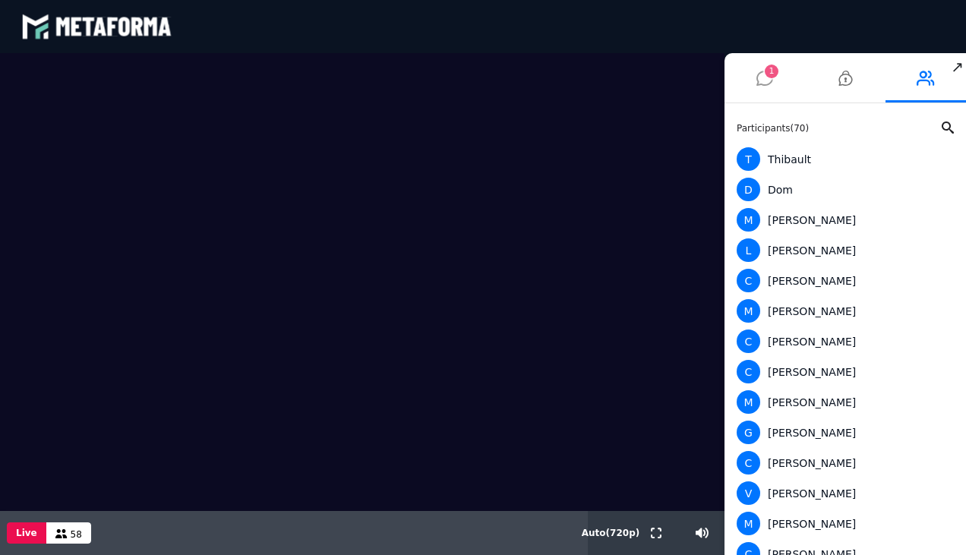
click at [772, 73] on span "1" at bounding box center [772, 72] width 14 height 14
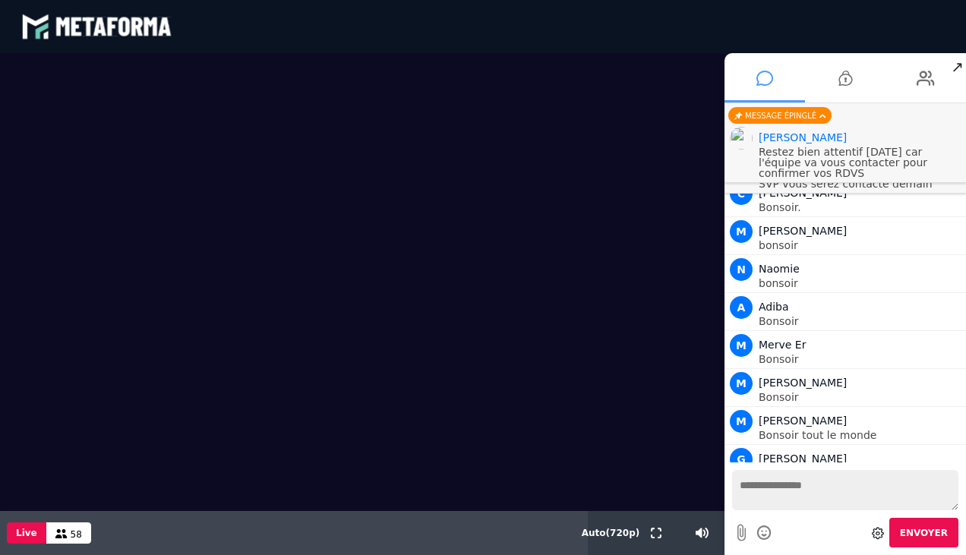
scroll to position [23235, 0]
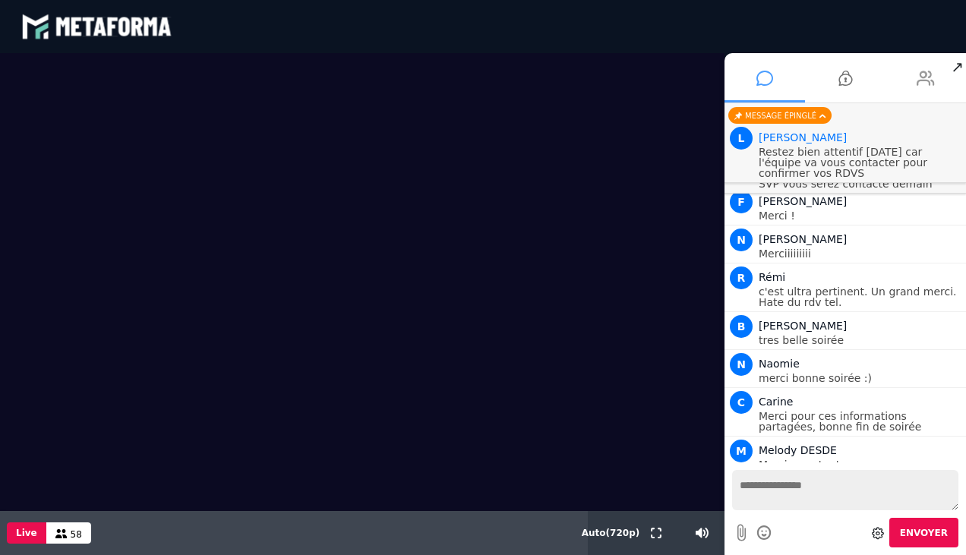
click at [931, 62] on icon at bounding box center [926, 78] width 18 height 38
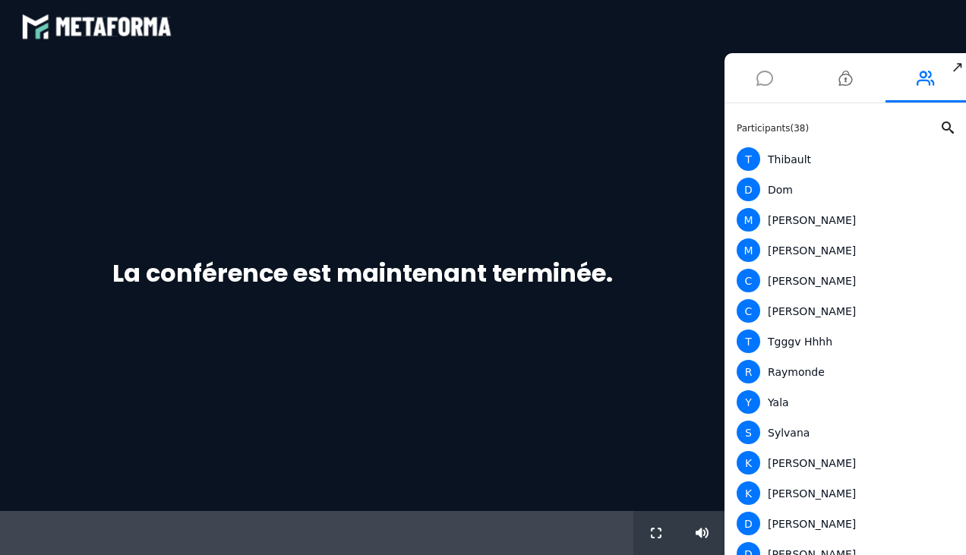
click at [769, 84] on icon at bounding box center [765, 78] width 17 height 38
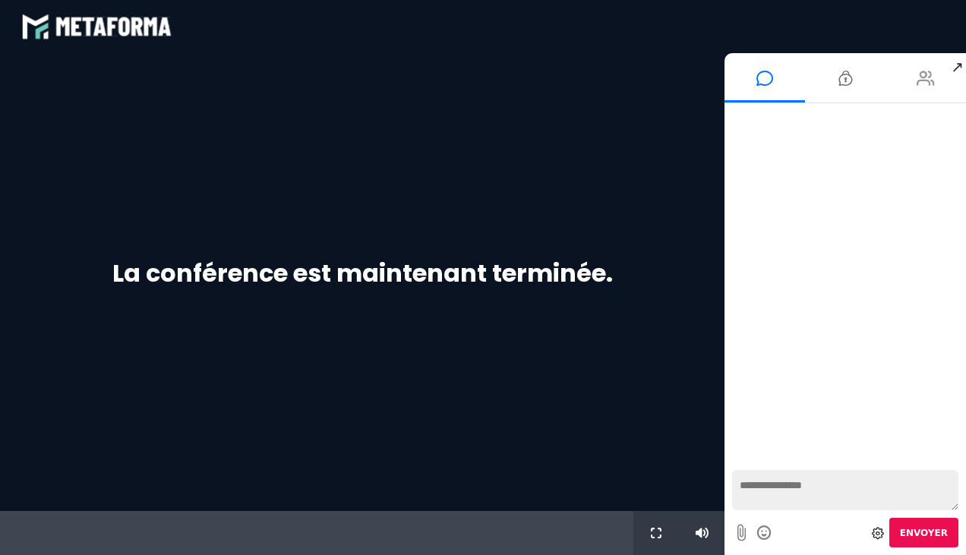
click at [920, 78] on icon at bounding box center [926, 78] width 18 height 38
